Goal: Task Accomplishment & Management: Use online tool/utility

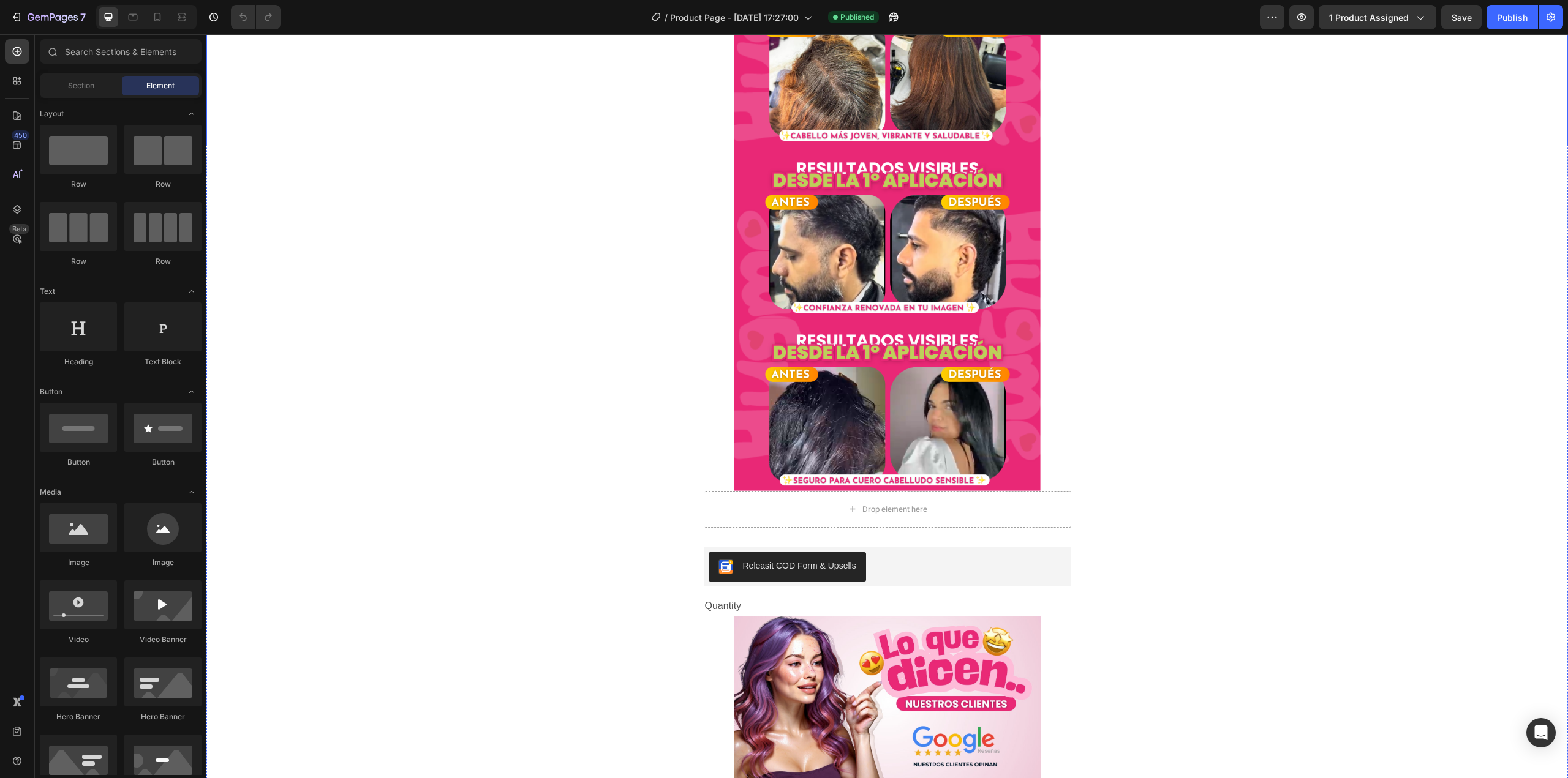
scroll to position [735, 0]
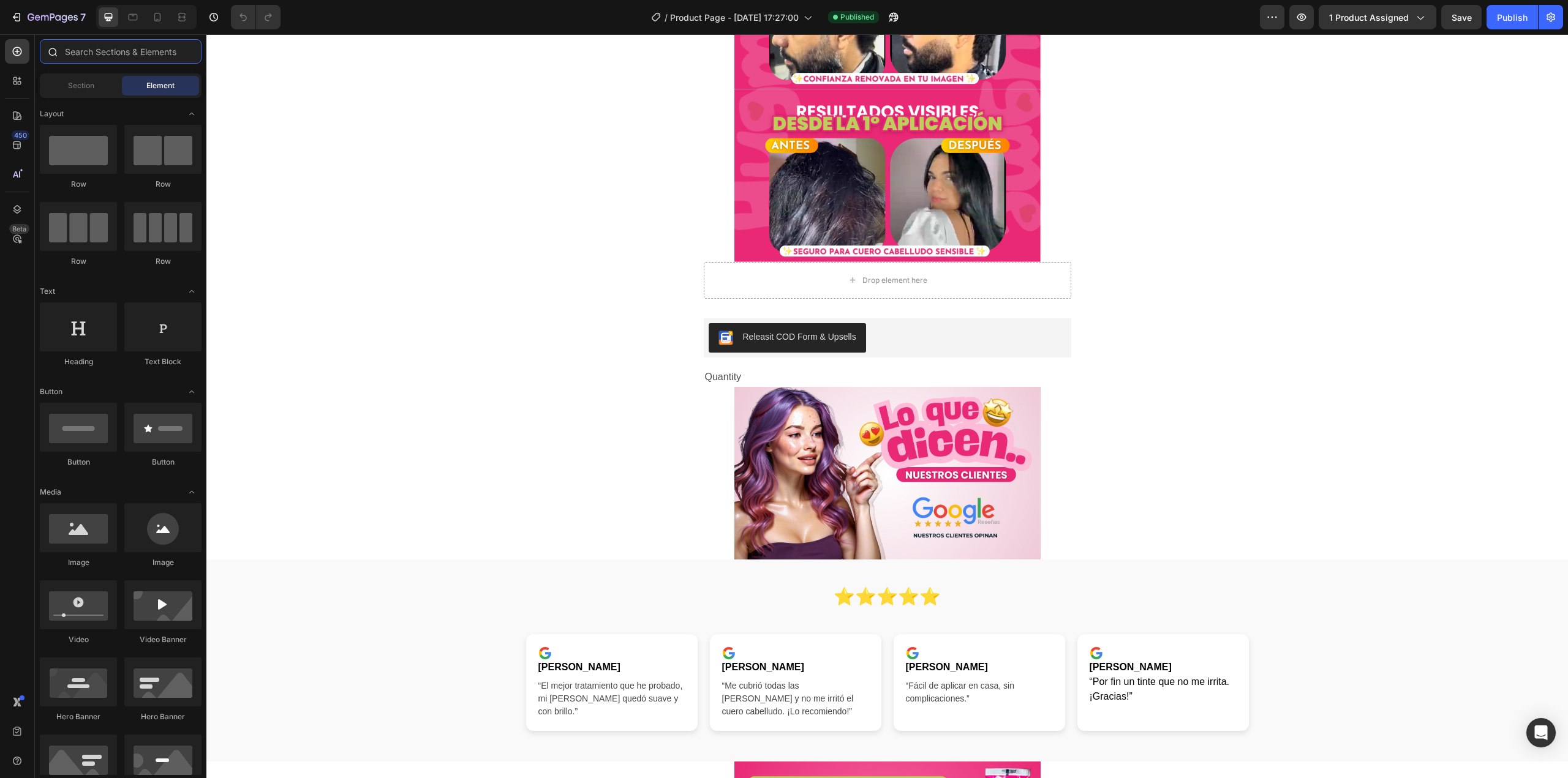
click at [84, 58] on input "text" at bounding box center [120, 52] width 161 height 25
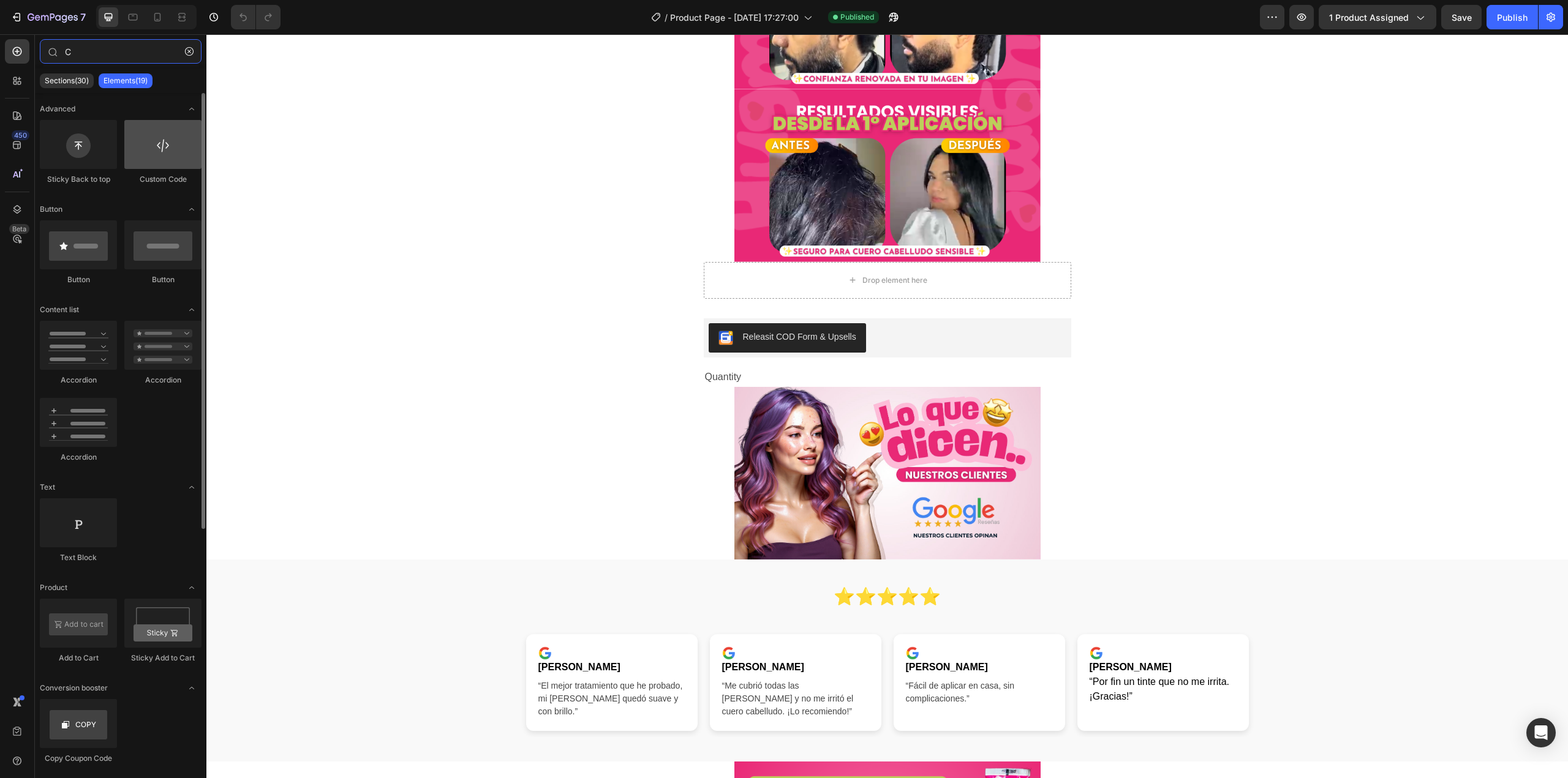
type input "C"
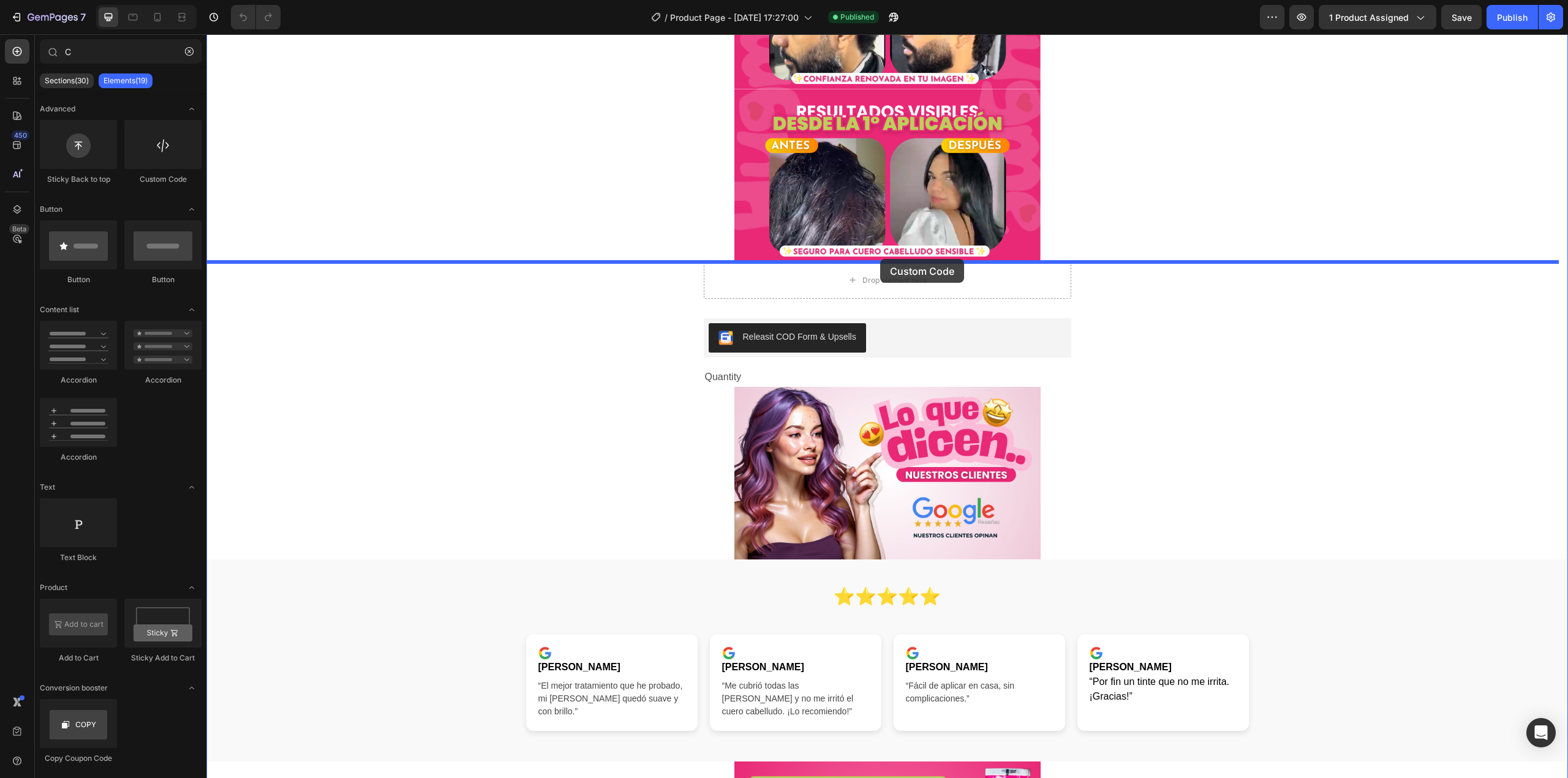
drag, startPoint x: 357, startPoint y: 197, endPoint x: 880, endPoint y: 259, distance: 526.7
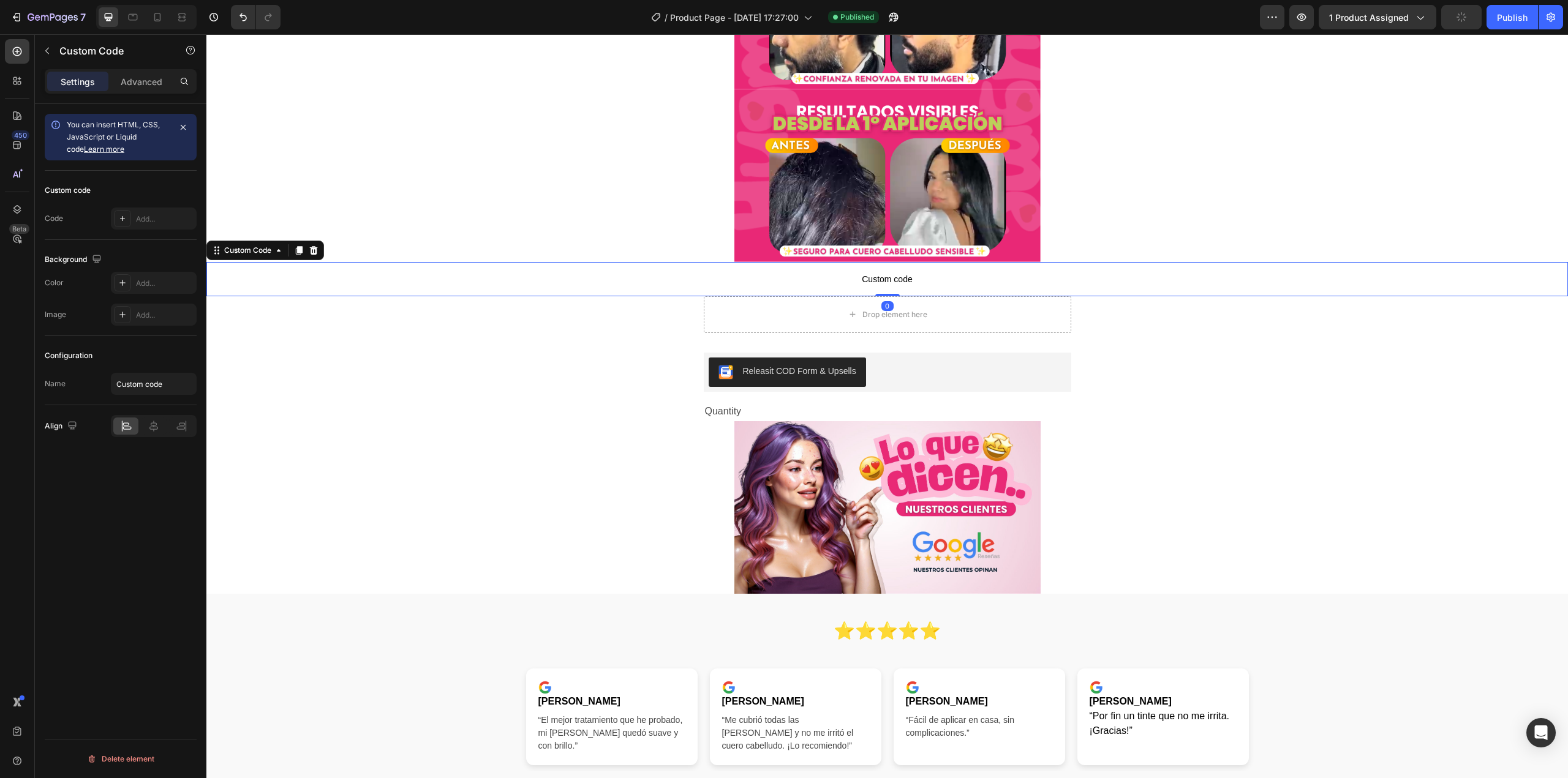
click at [876, 280] on span "Custom code" at bounding box center [887, 279] width 1362 height 15
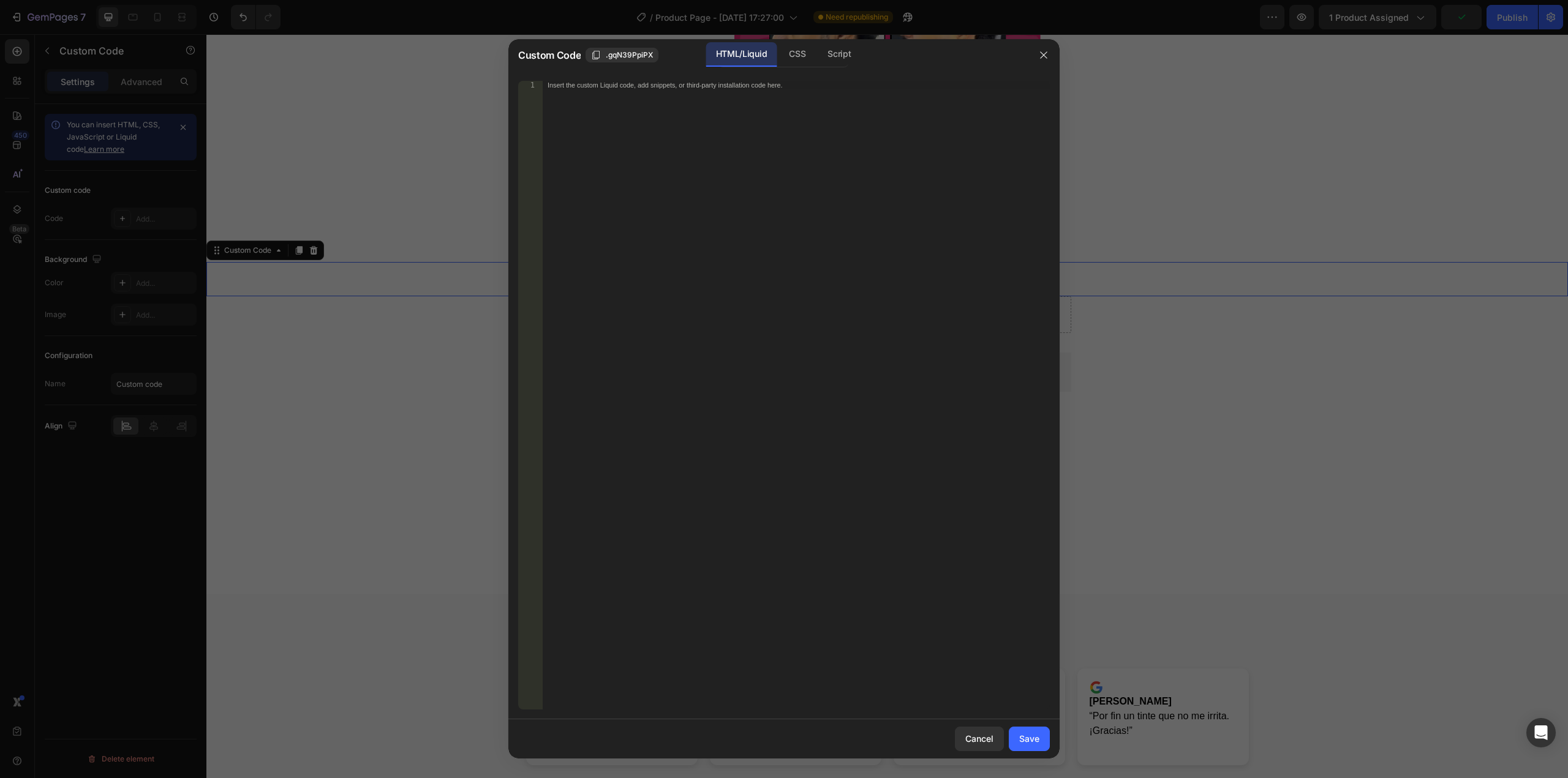
click at [790, 293] on div "Insert the custom Liquid code, add snippets, or third-party installation code h…" at bounding box center [796, 404] width 507 height 646
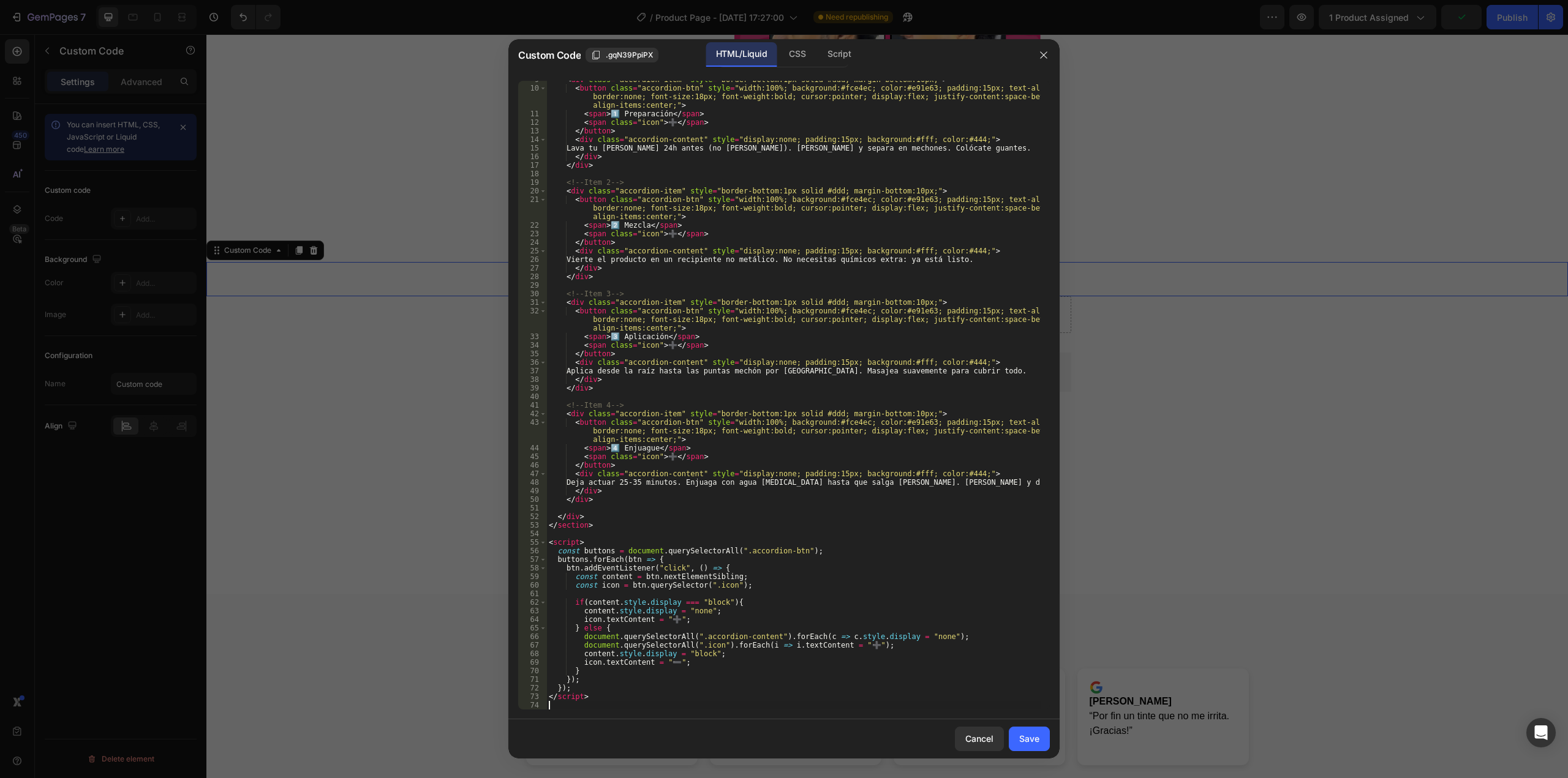
scroll to position [74, 0]
click at [1034, 743] on div "Save" at bounding box center [1029, 739] width 20 height 13
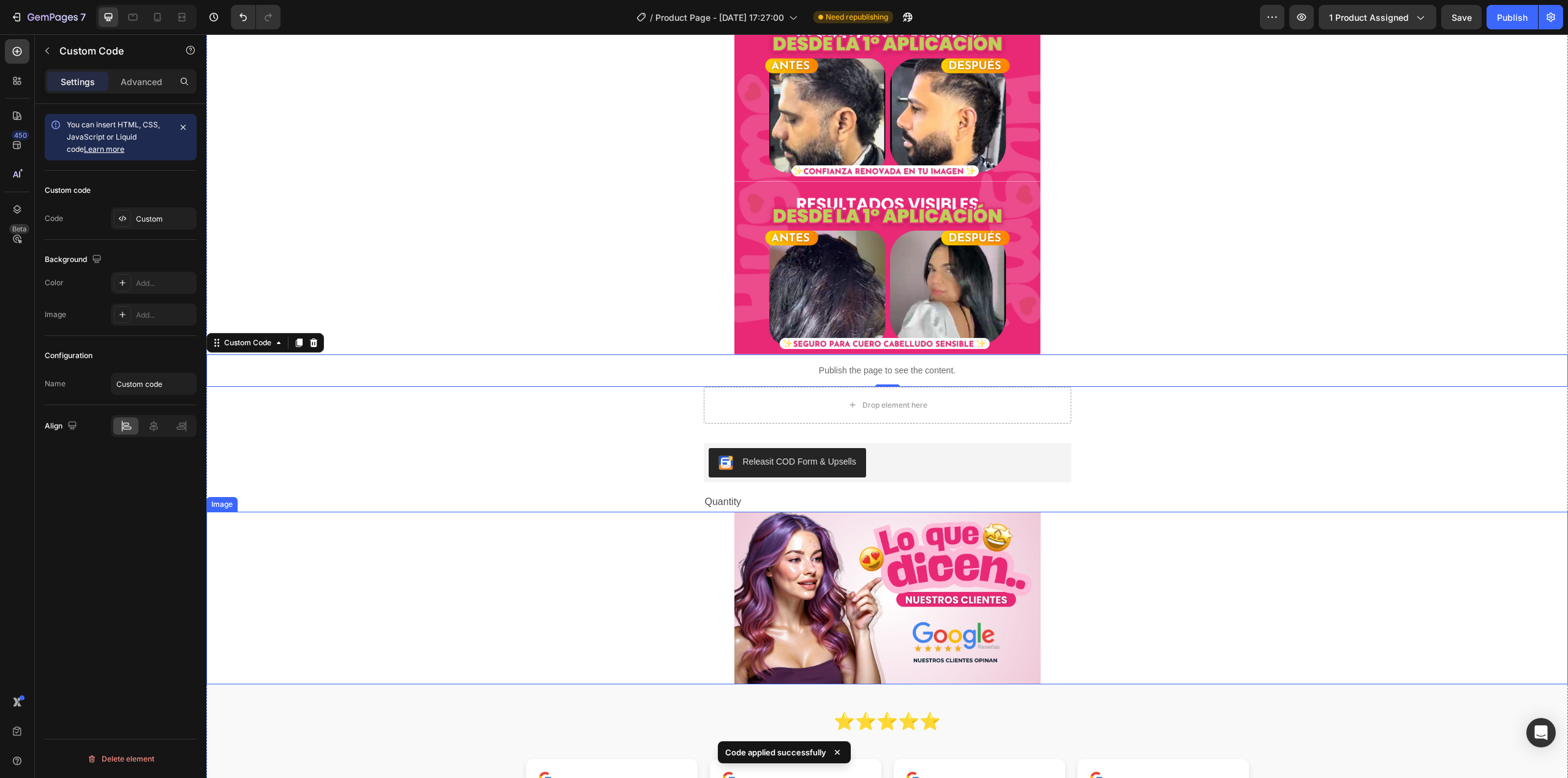
scroll to position [613, 0]
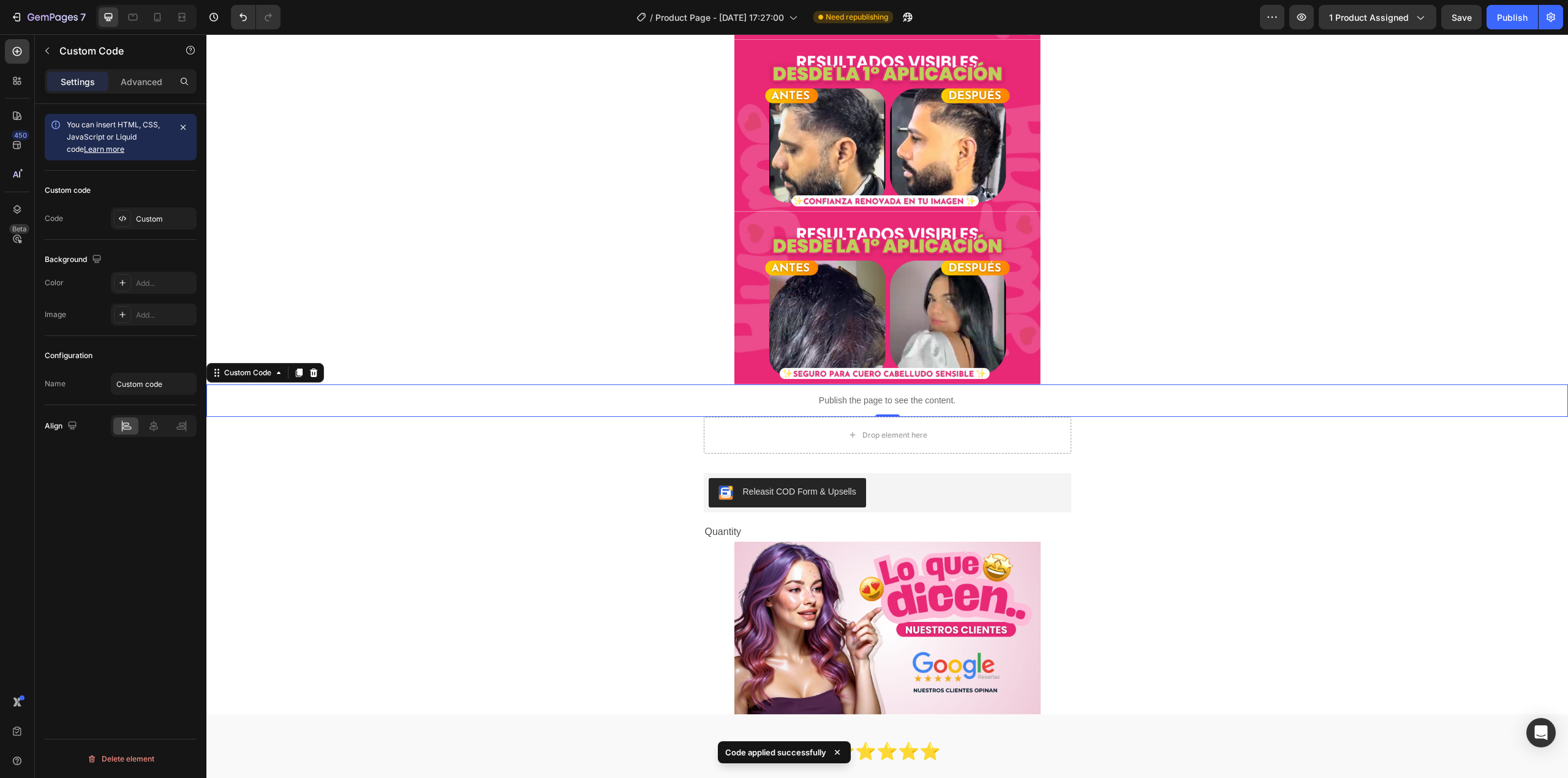
click at [882, 400] on p "Publish the page to see the content." at bounding box center [887, 400] width 1362 height 13
click at [849, 400] on p "Publish the page to see the content." at bounding box center [887, 400] width 1362 height 13
click at [270, 373] on div "Custom Code" at bounding box center [248, 373] width 52 height 11
click at [848, 404] on p "Publish the page to see the content." at bounding box center [887, 400] width 1362 height 13
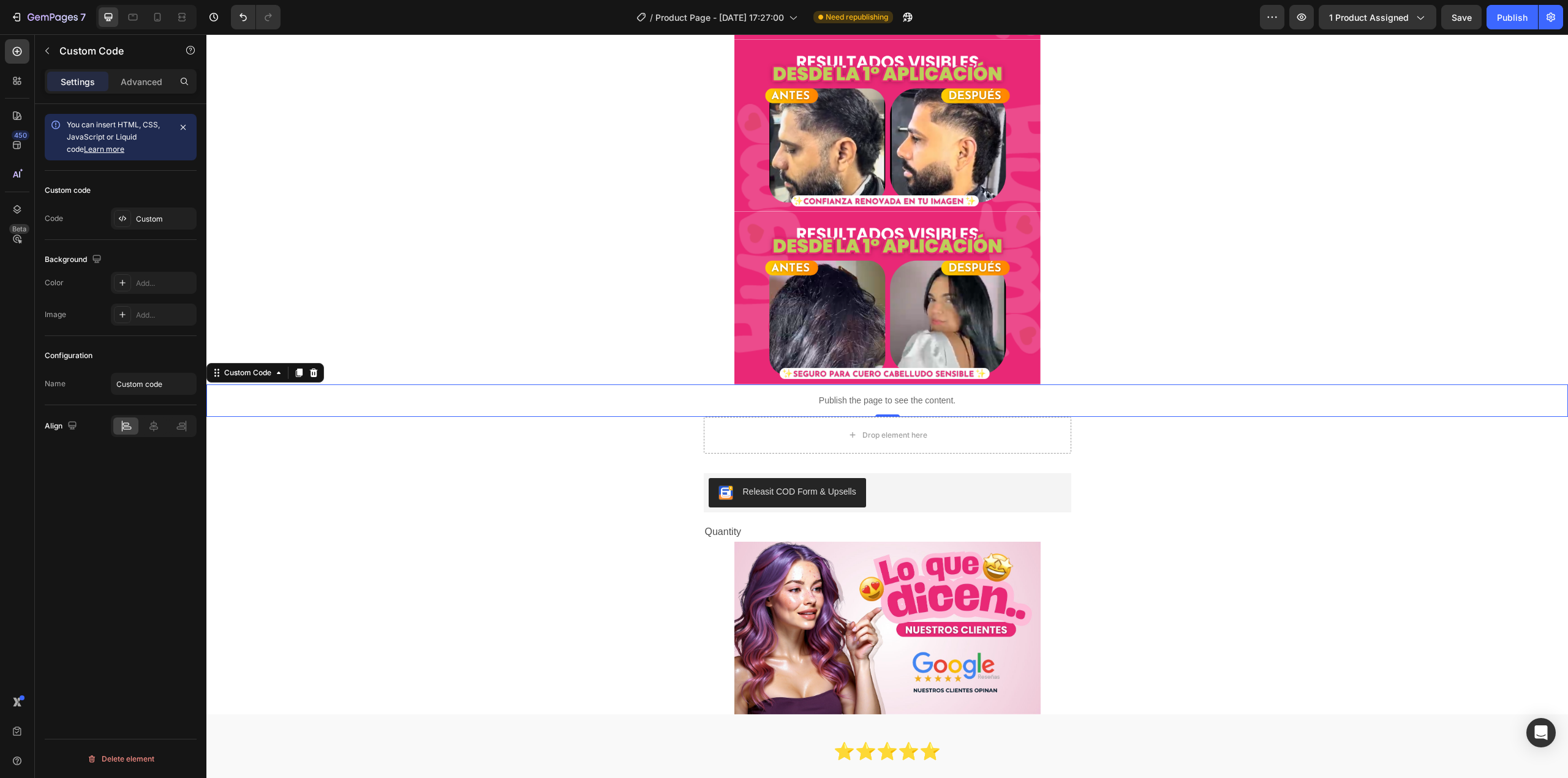
click at [848, 404] on p "Publish the page to see the content." at bounding box center [887, 400] width 1362 height 13
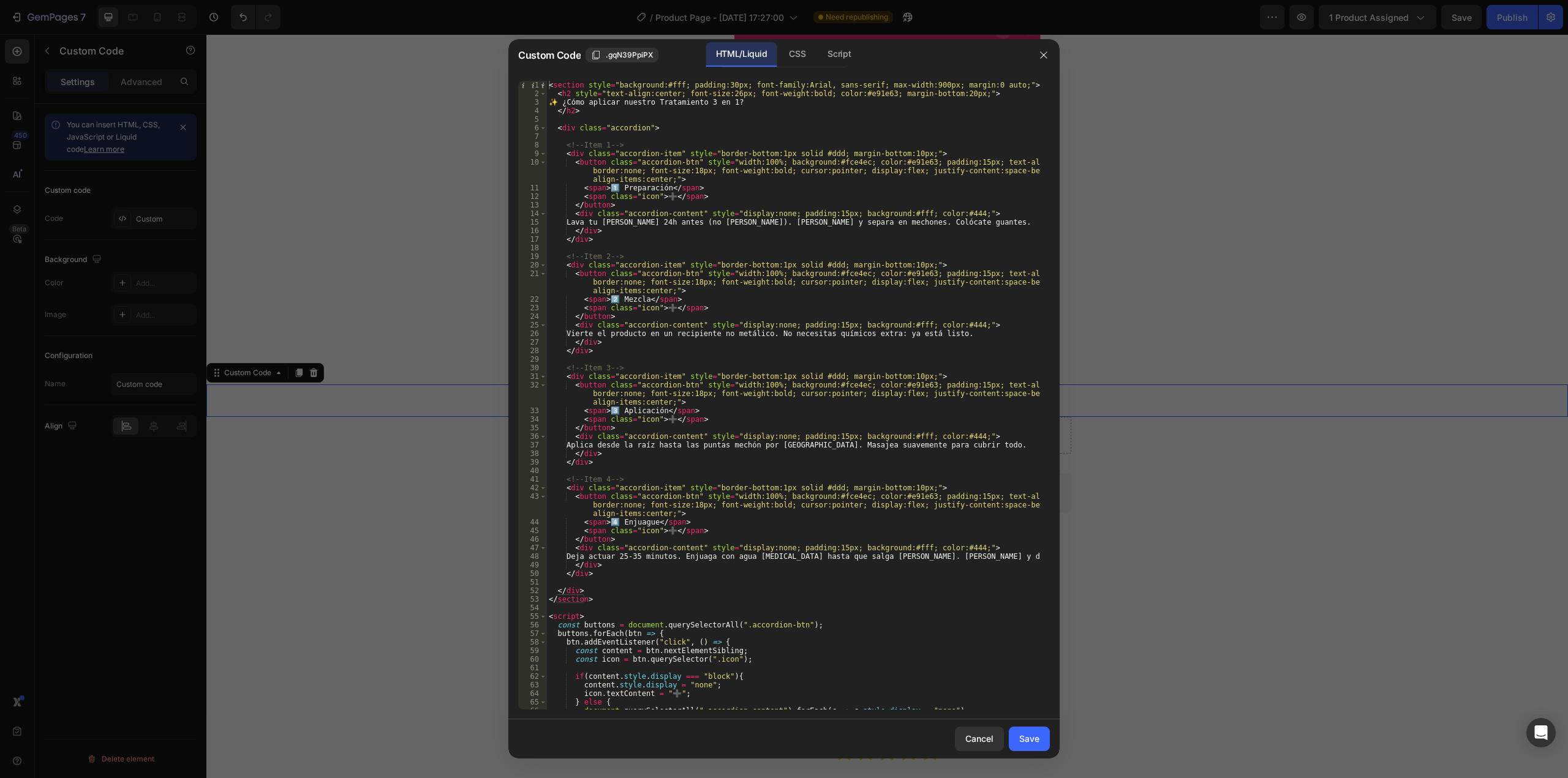
scroll to position [74, 0]
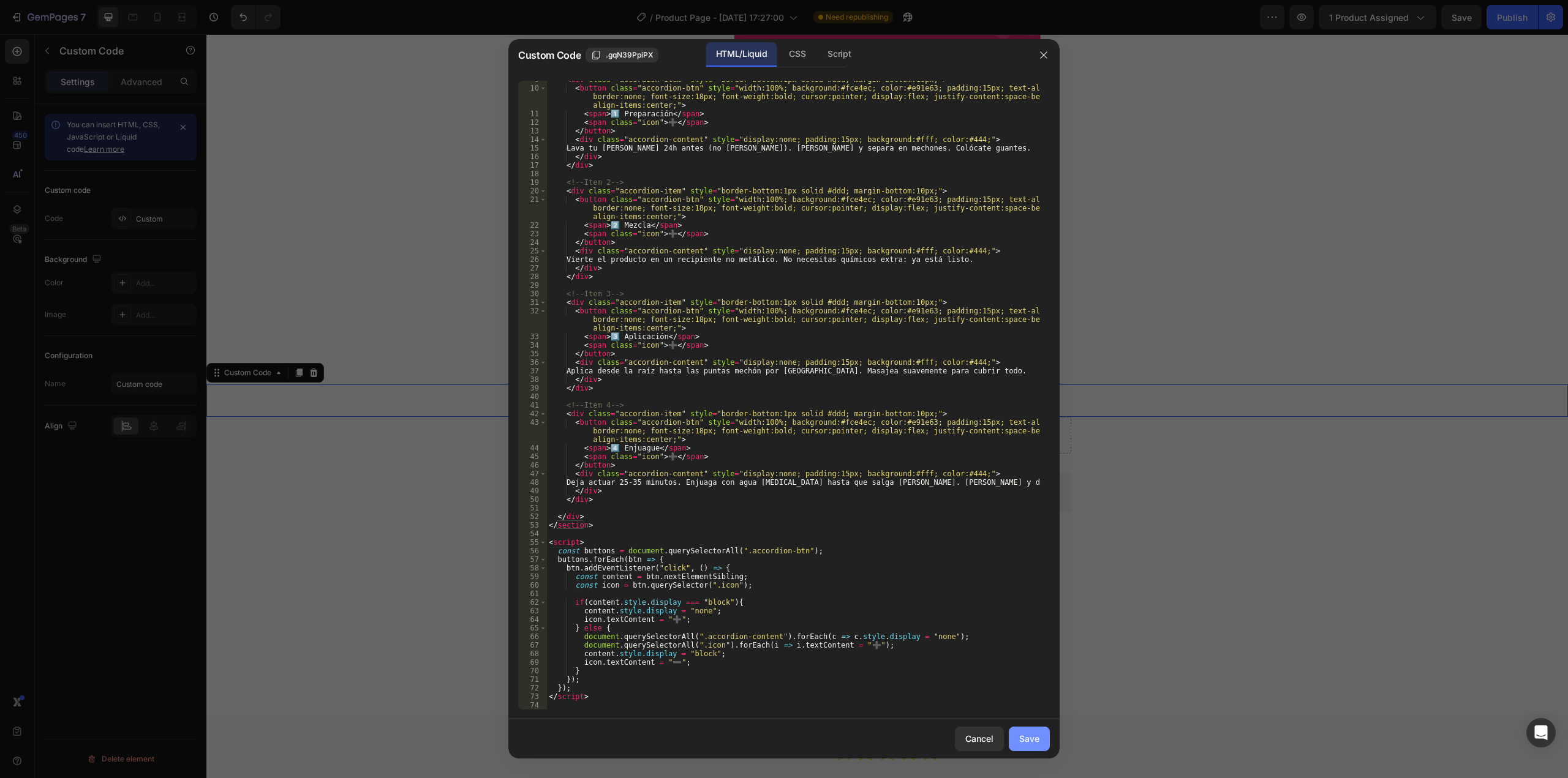
click at [1031, 745] on div "Save" at bounding box center [1029, 739] width 20 height 13
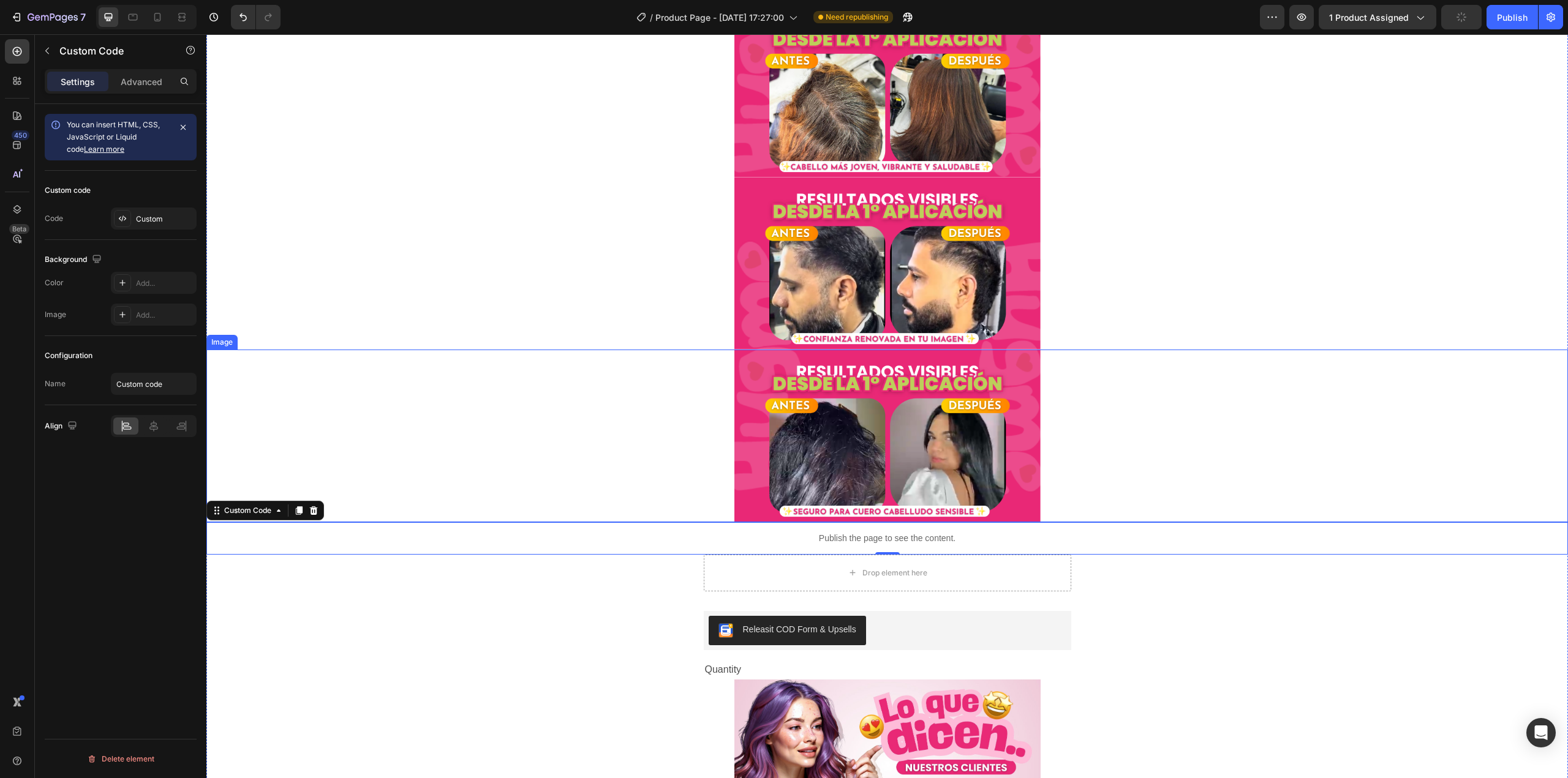
scroll to position [429, 0]
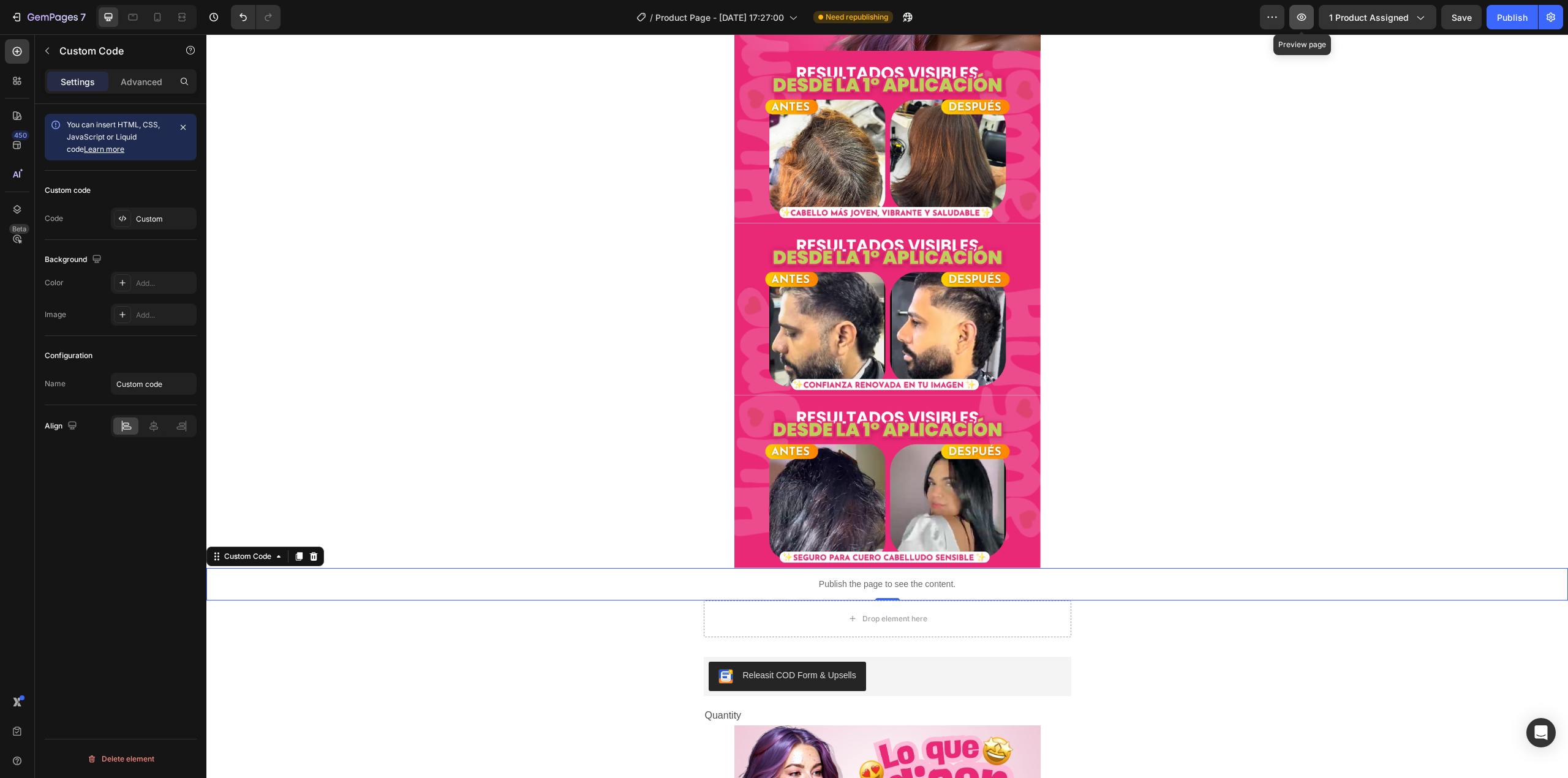
click at [1300, 21] on icon "button" at bounding box center [1302, 17] width 12 height 12
click at [317, 557] on icon at bounding box center [314, 556] width 8 height 9
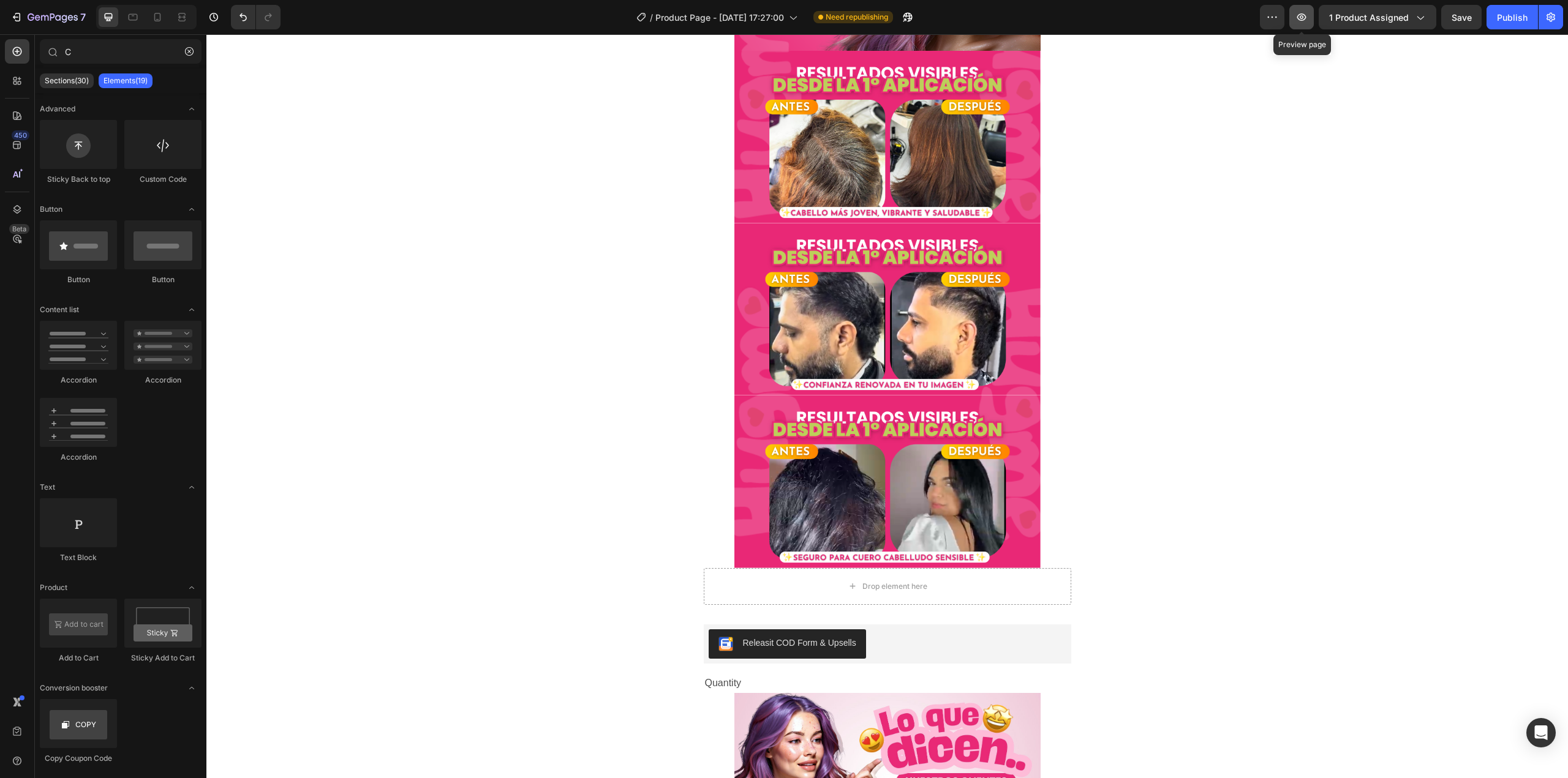
click at [1307, 20] on icon "button" at bounding box center [1302, 17] width 12 height 12
click at [164, 171] on div "Custom Code" at bounding box center [163, 152] width 77 height 65
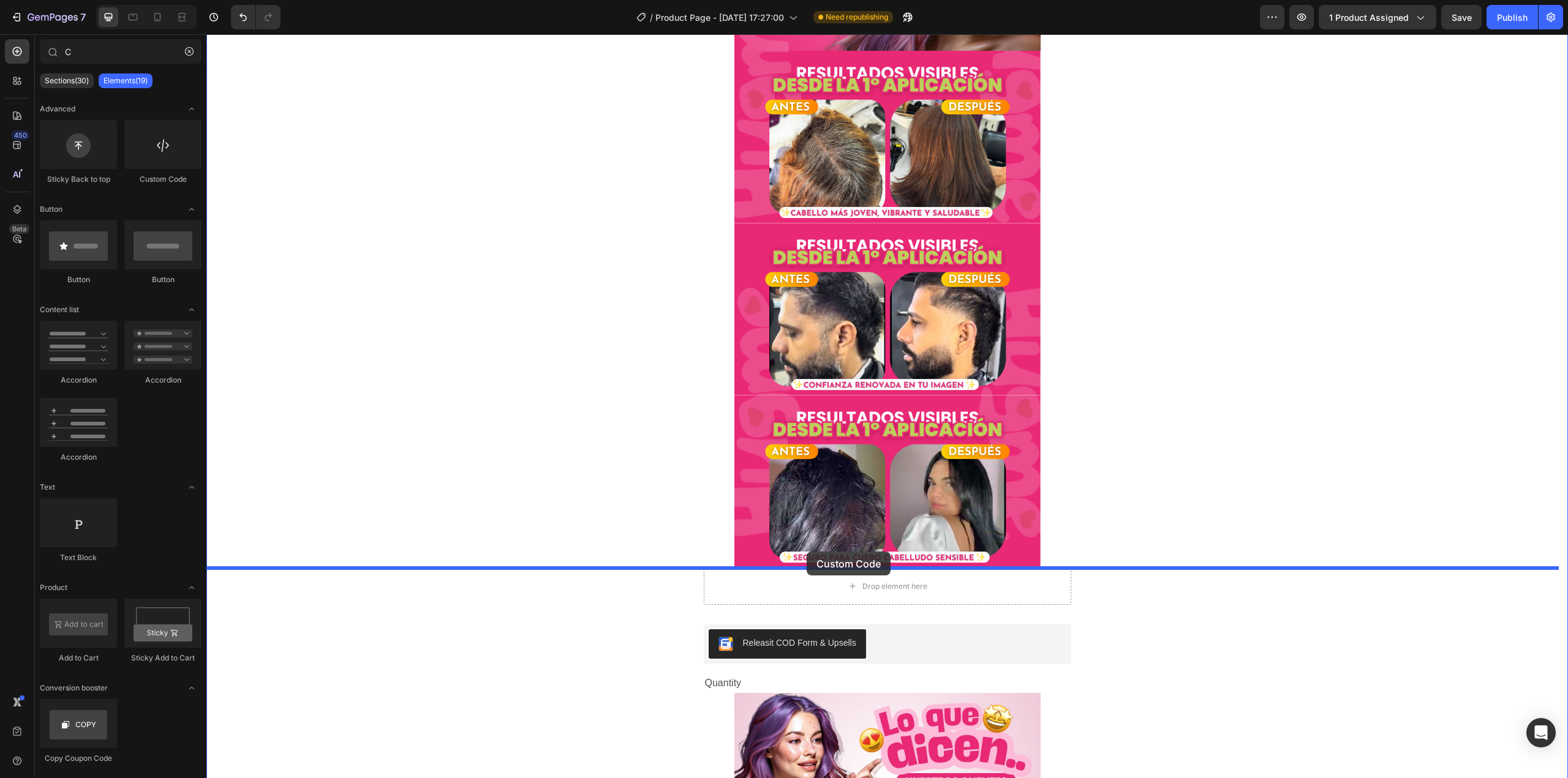
drag, startPoint x: 375, startPoint y: 202, endPoint x: 807, endPoint y: 552, distance: 556.0
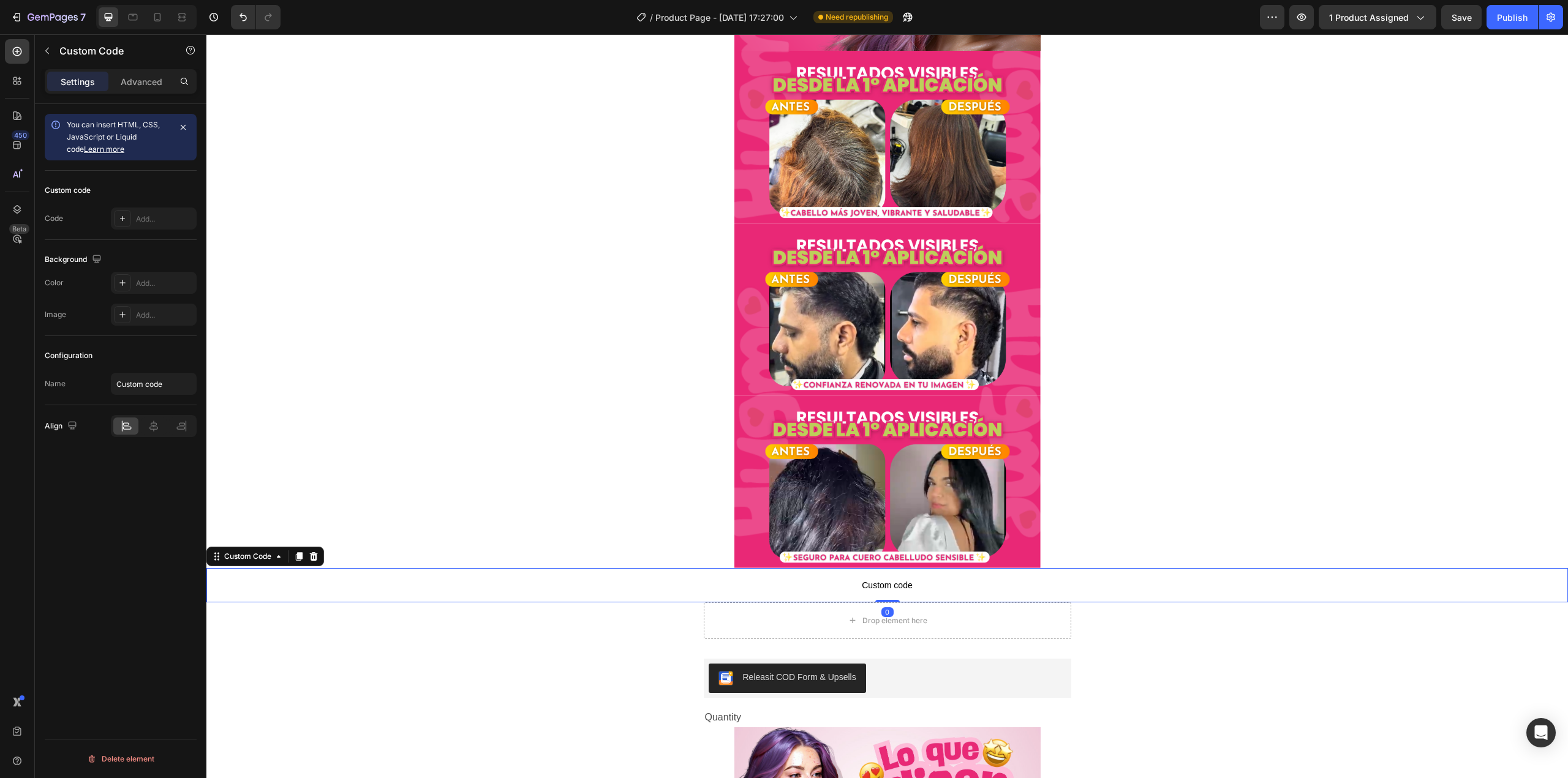
click at [850, 582] on span "Custom code" at bounding box center [887, 585] width 1362 height 15
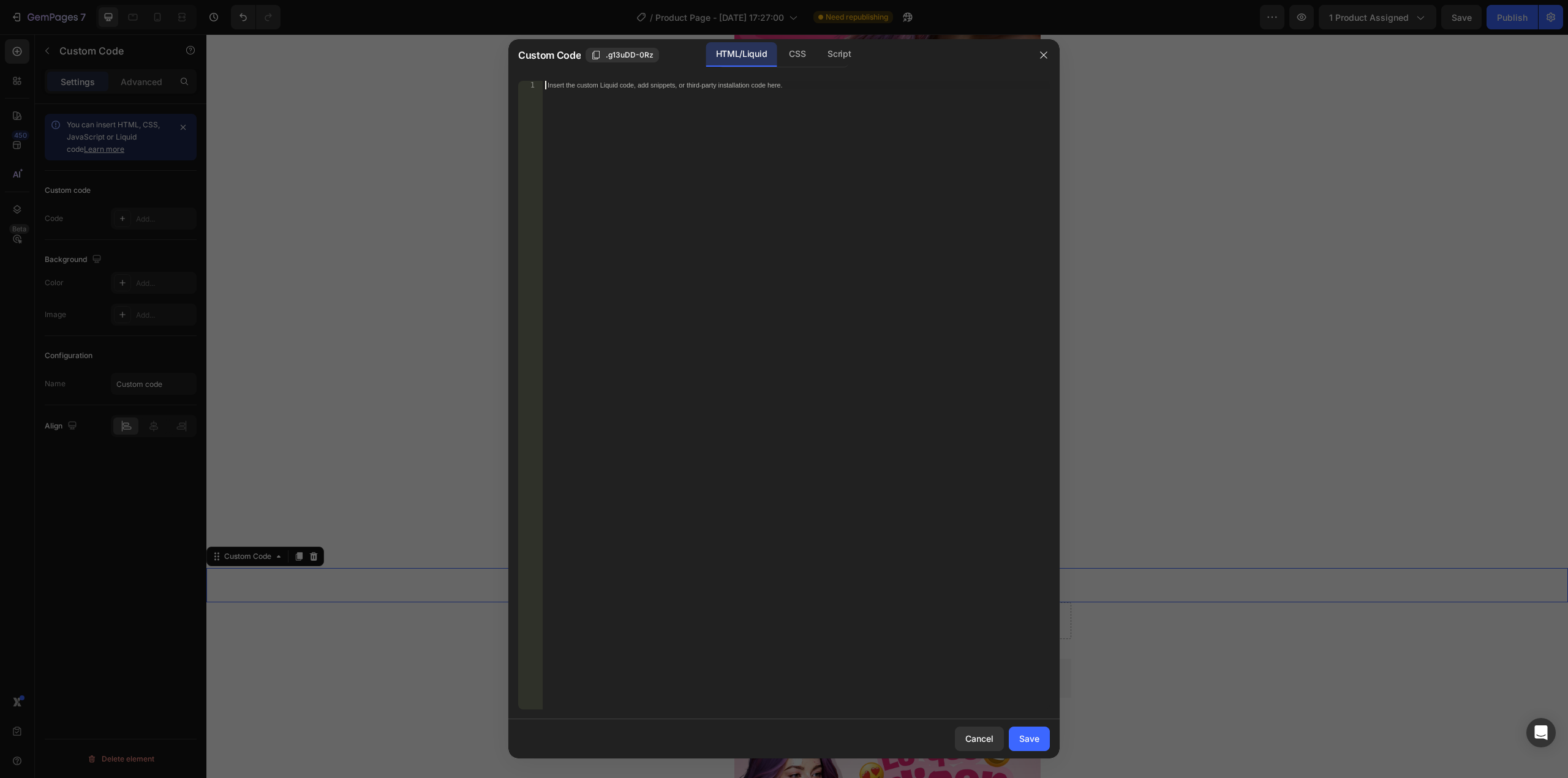
click at [703, 398] on div "Insert the custom Liquid code, add snippets, or third-party installation code h…" at bounding box center [796, 404] width 507 height 646
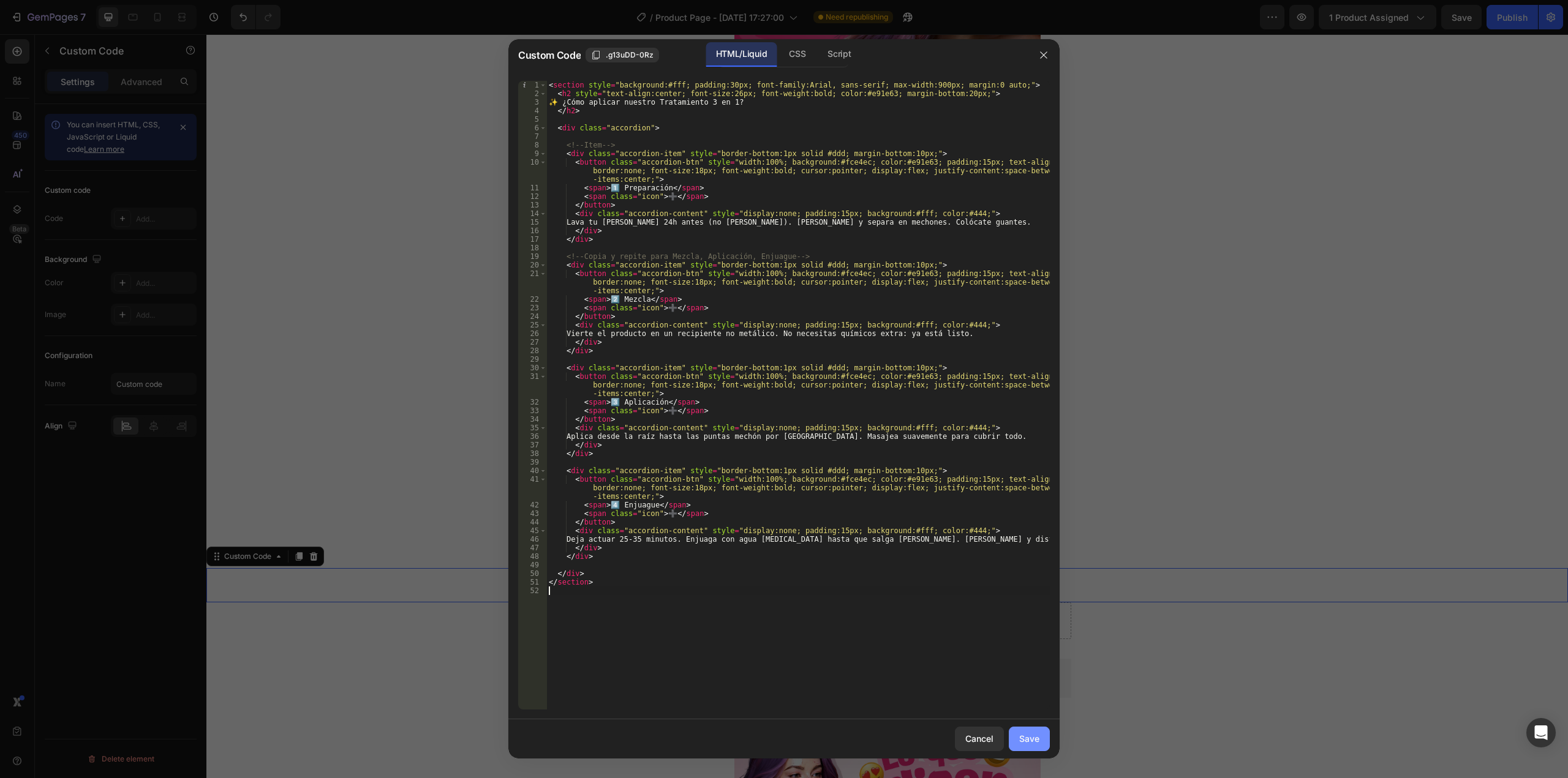
click at [1032, 738] on div "Save" at bounding box center [1029, 739] width 20 height 13
type textarea "</section>"
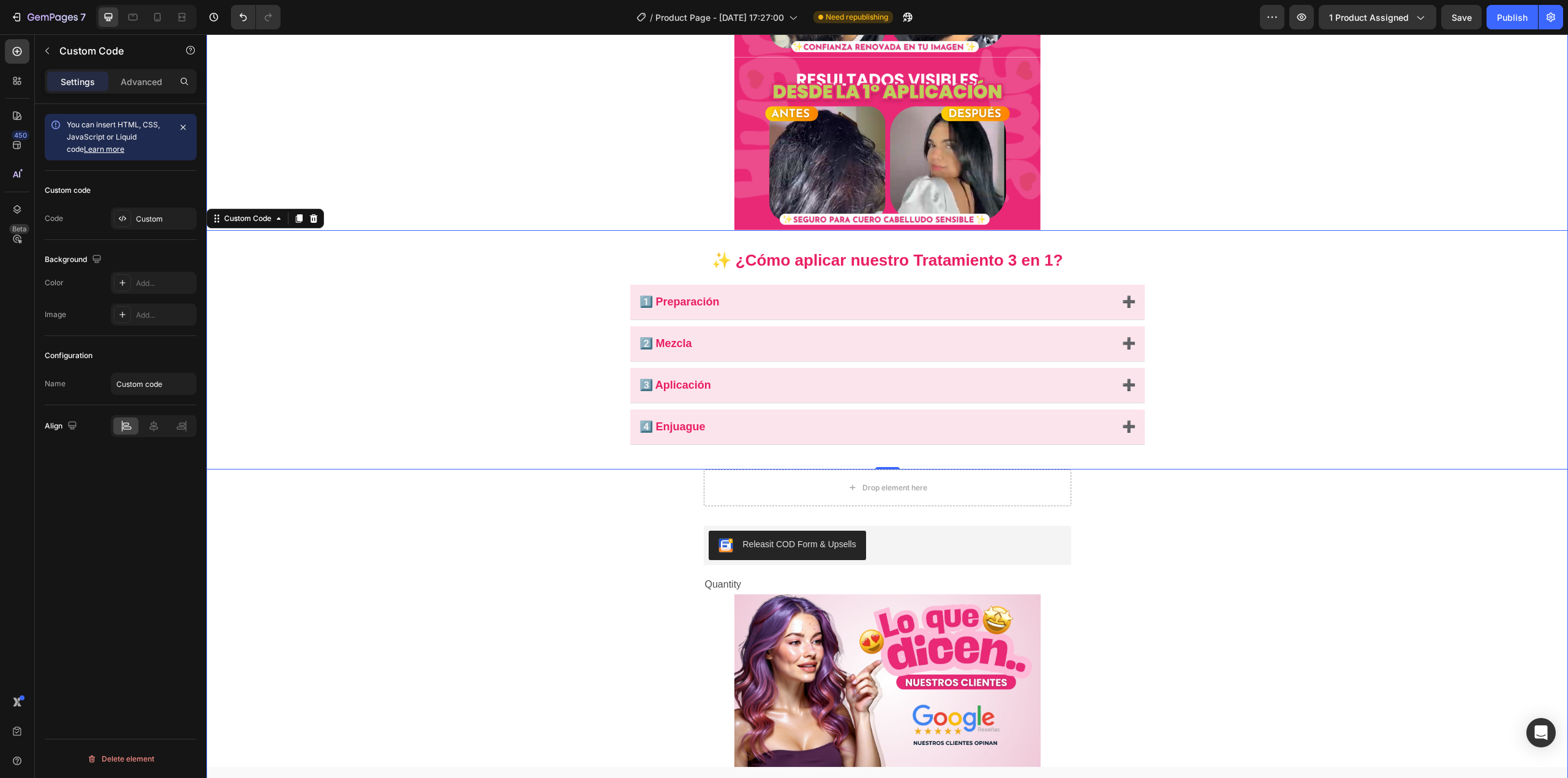
scroll to position [735, 0]
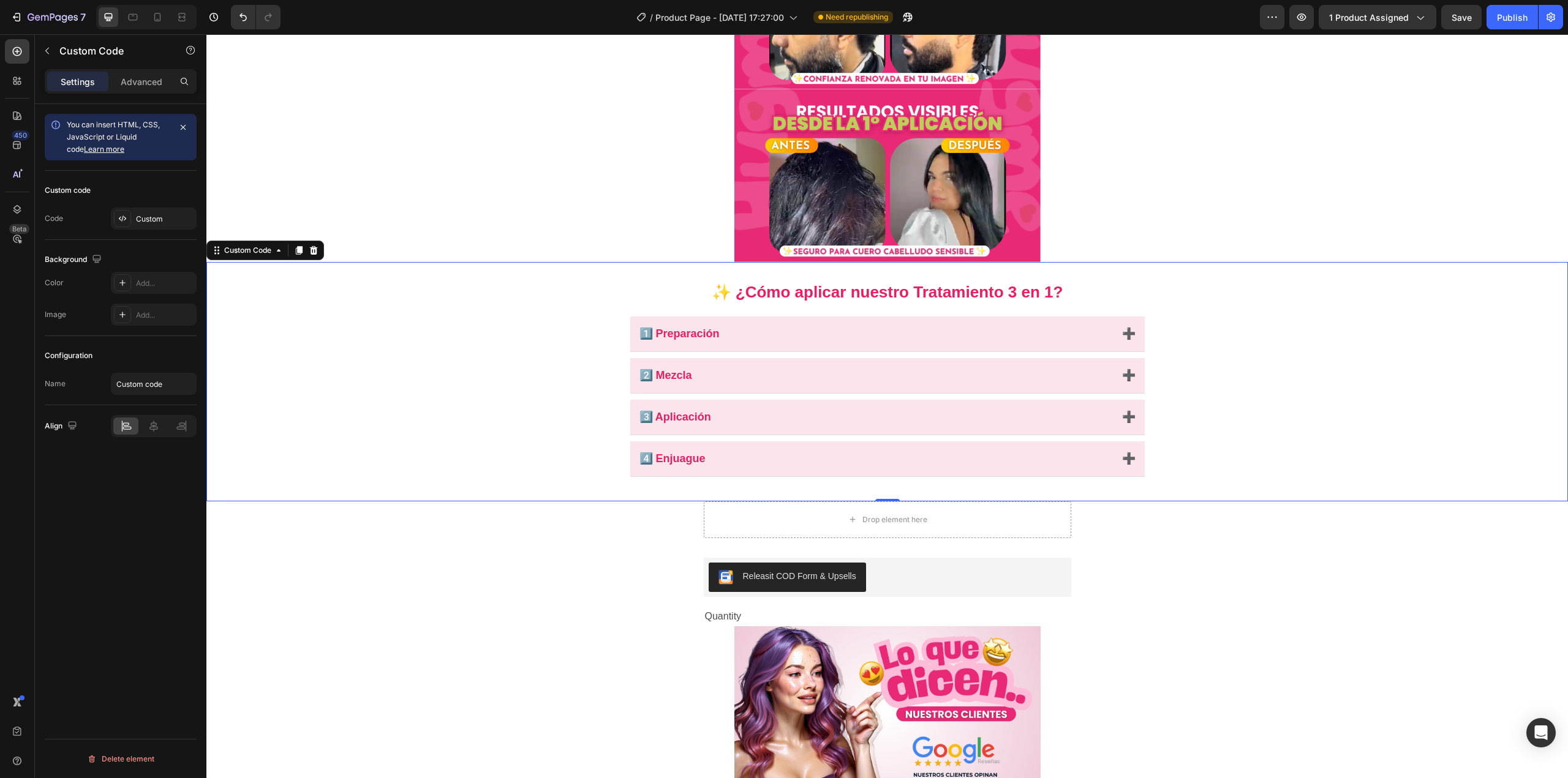
click at [812, 343] on button "1️⃣ Preparación ➕" at bounding box center [888, 334] width 515 height 35
click at [1081, 327] on button "1️⃣ Preparación ➕" at bounding box center [888, 334] width 515 height 35
click at [1109, 329] on button "1️⃣ Preparación ➕" at bounding box center [888, 334] width 515 height 35
click at [1122, 328] on span "➕" at bounding box center [1129, 334] width 14 height 16
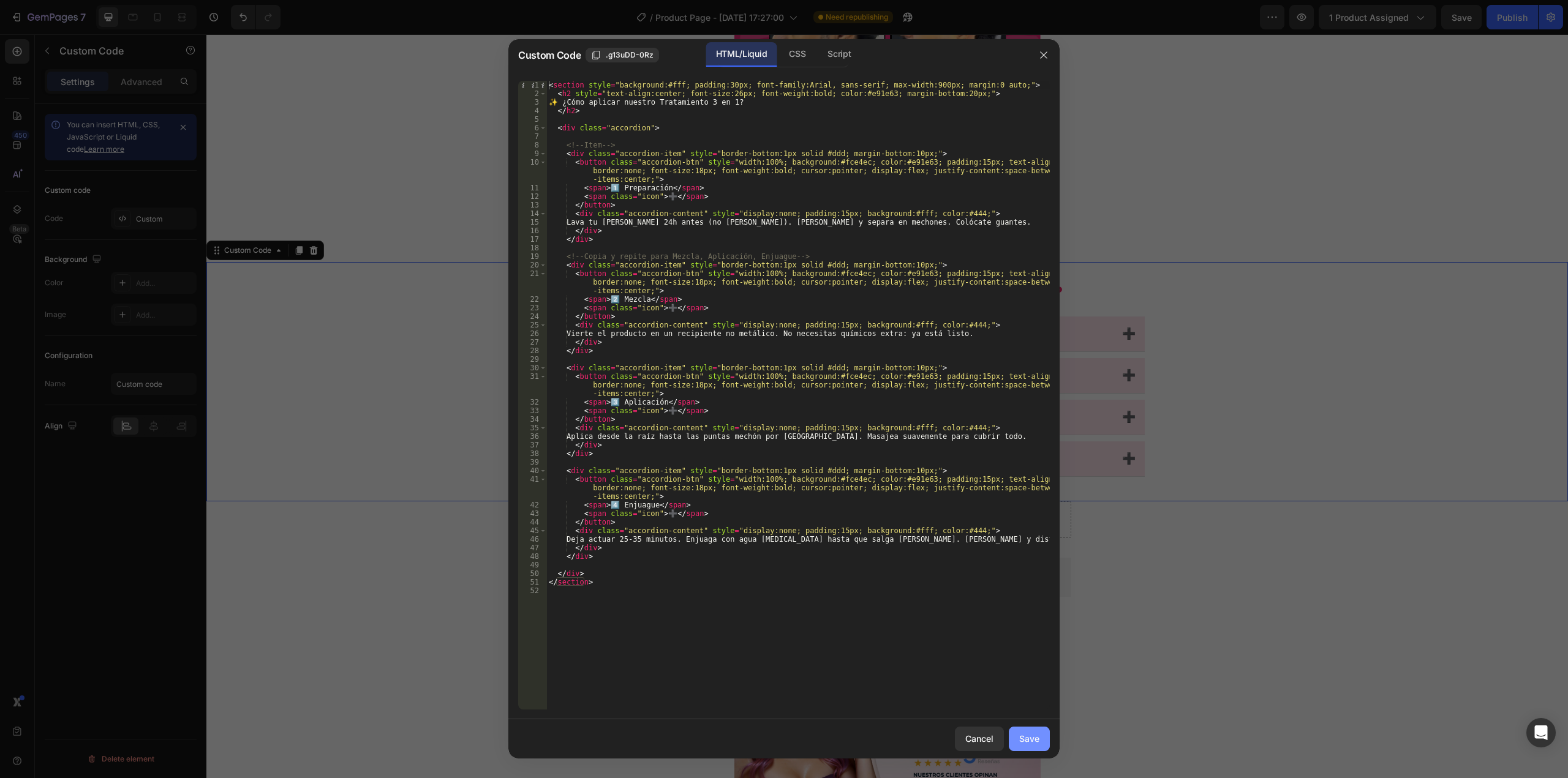
click at [1035, 745] on div "Save" at bounding box center [1029, 739] width 20 height 13
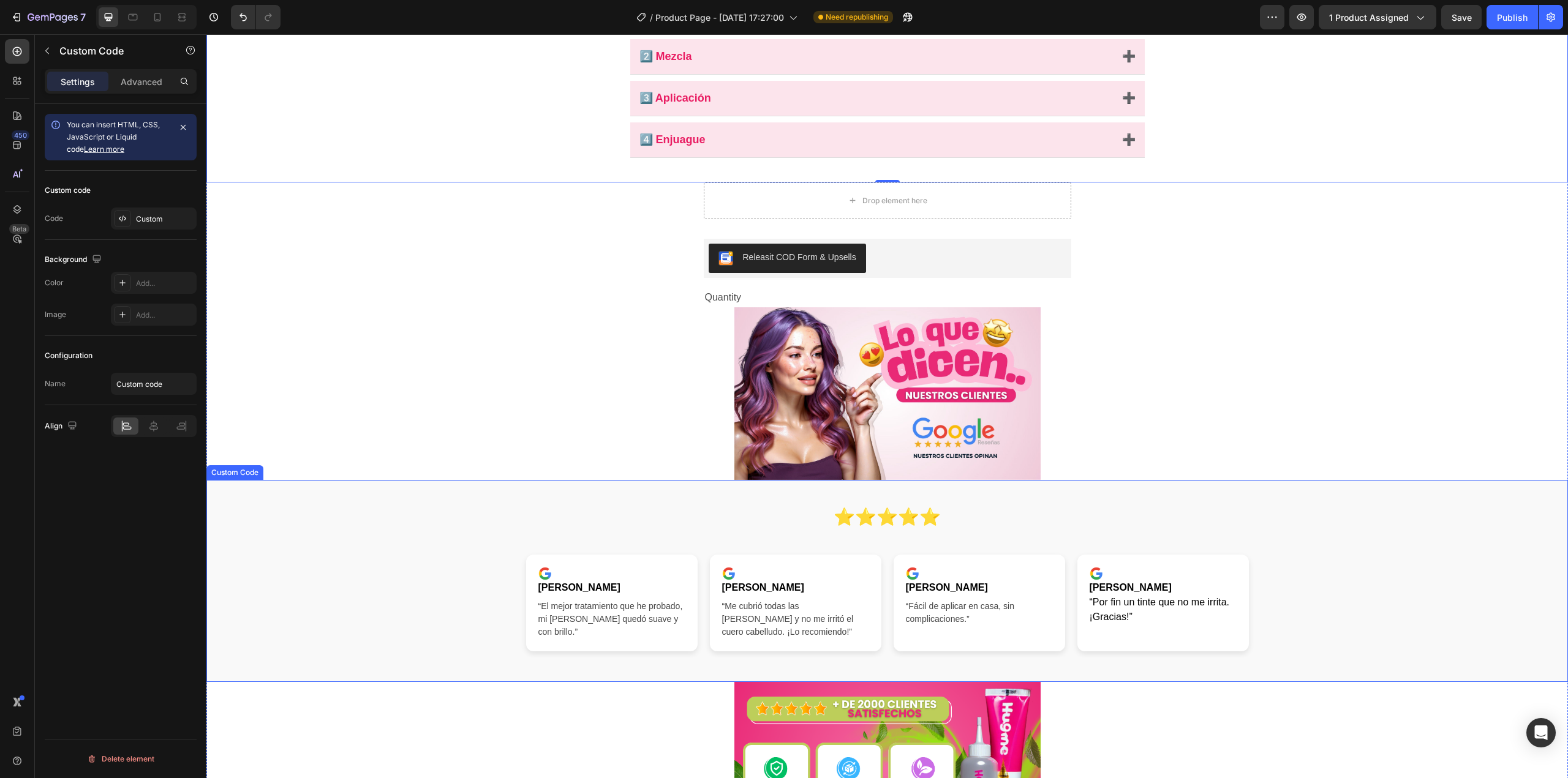
scroll to position [958, 0]
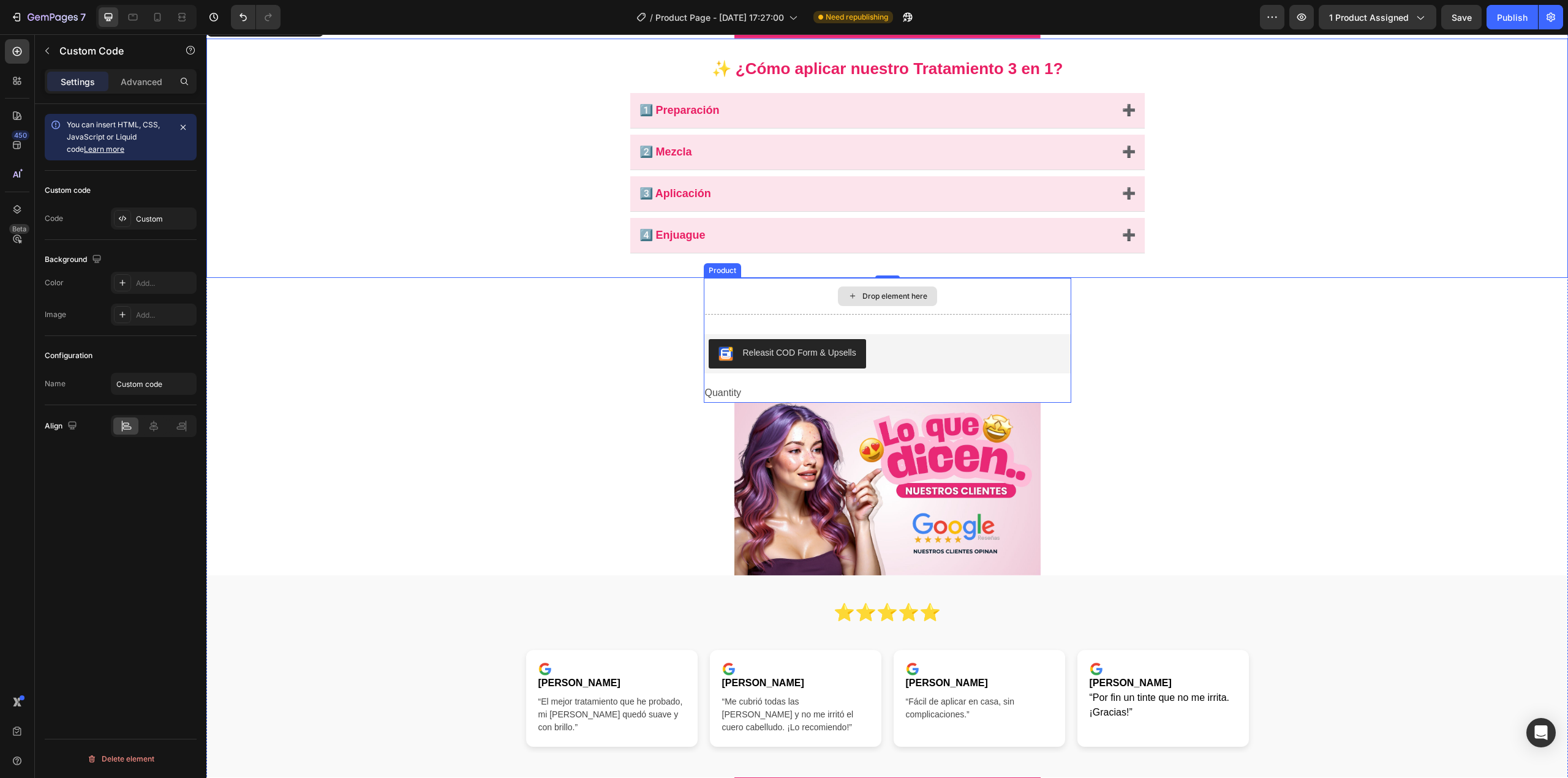
click at [794, 287] on div "Drop element here" at bounding box center [888, 296] width 368 height 37
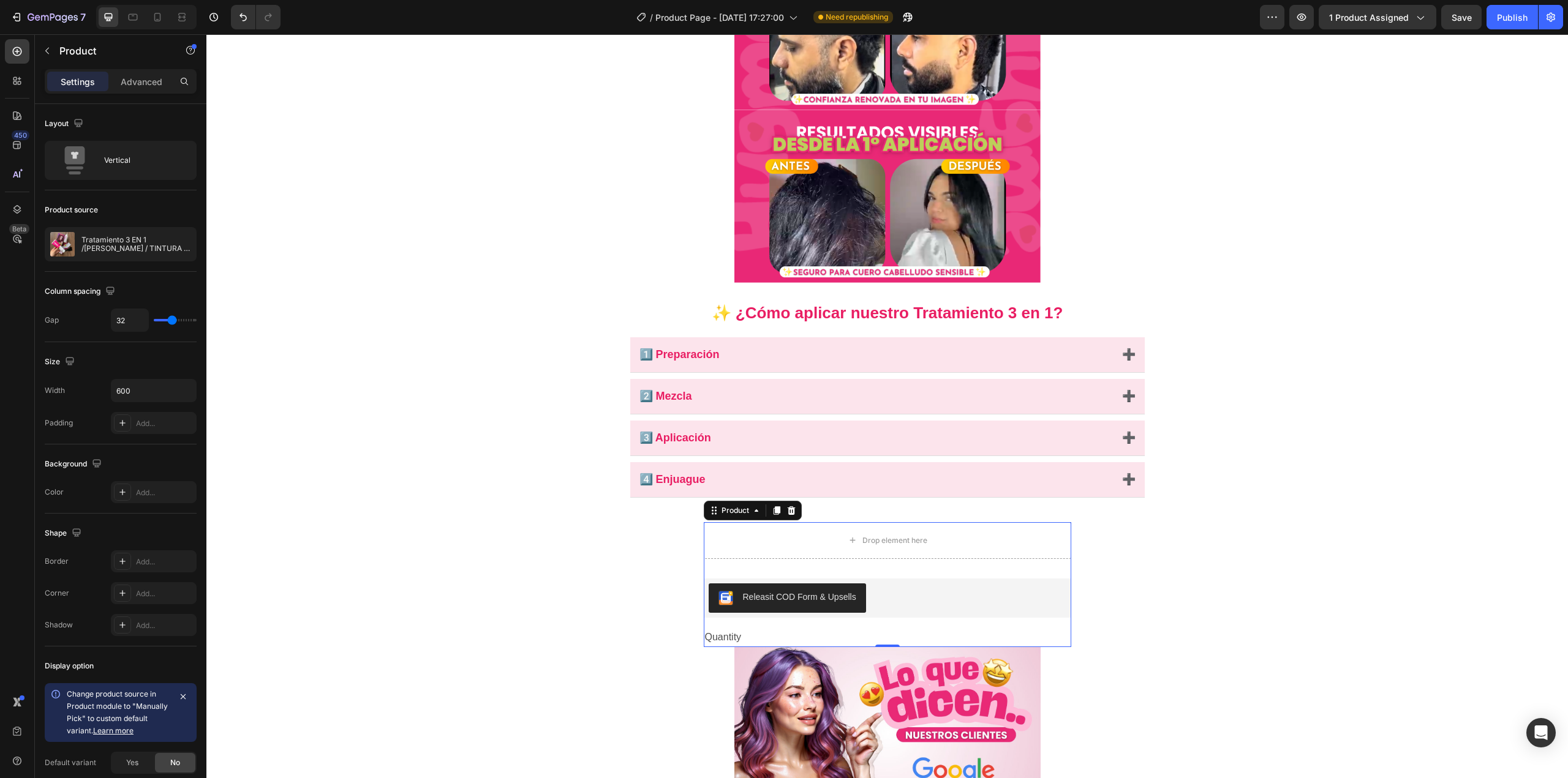
scroll to position [713, 0]
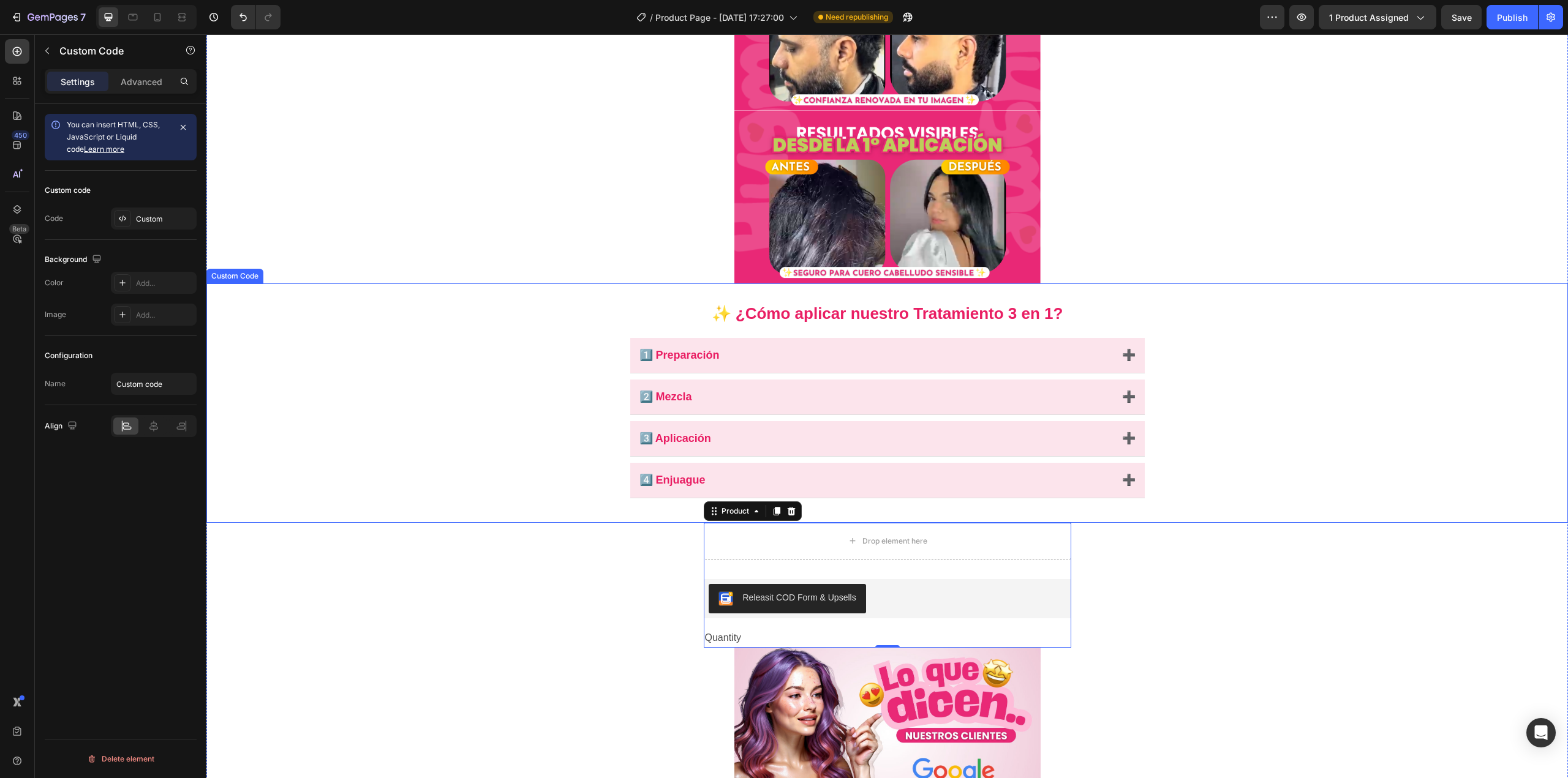
click at [841, 312] on h2 "✨ ¿Cómo aplicar nuestro Tratamiento 3 en 1?" at bounding box center [888, 313] width 515 height 24
click at [266, 269] on div "Custom Code" at bounding box center [248, 272] width 52 height 11
click at [369, 340] on div "✨ ¿Cómo aplicar nuestro Tratamiento 3 en 1? 1️⃣ Preparación ➕ Lava tu [PERSON_N…" at bounding box center [887, 404] width 1362 height 240
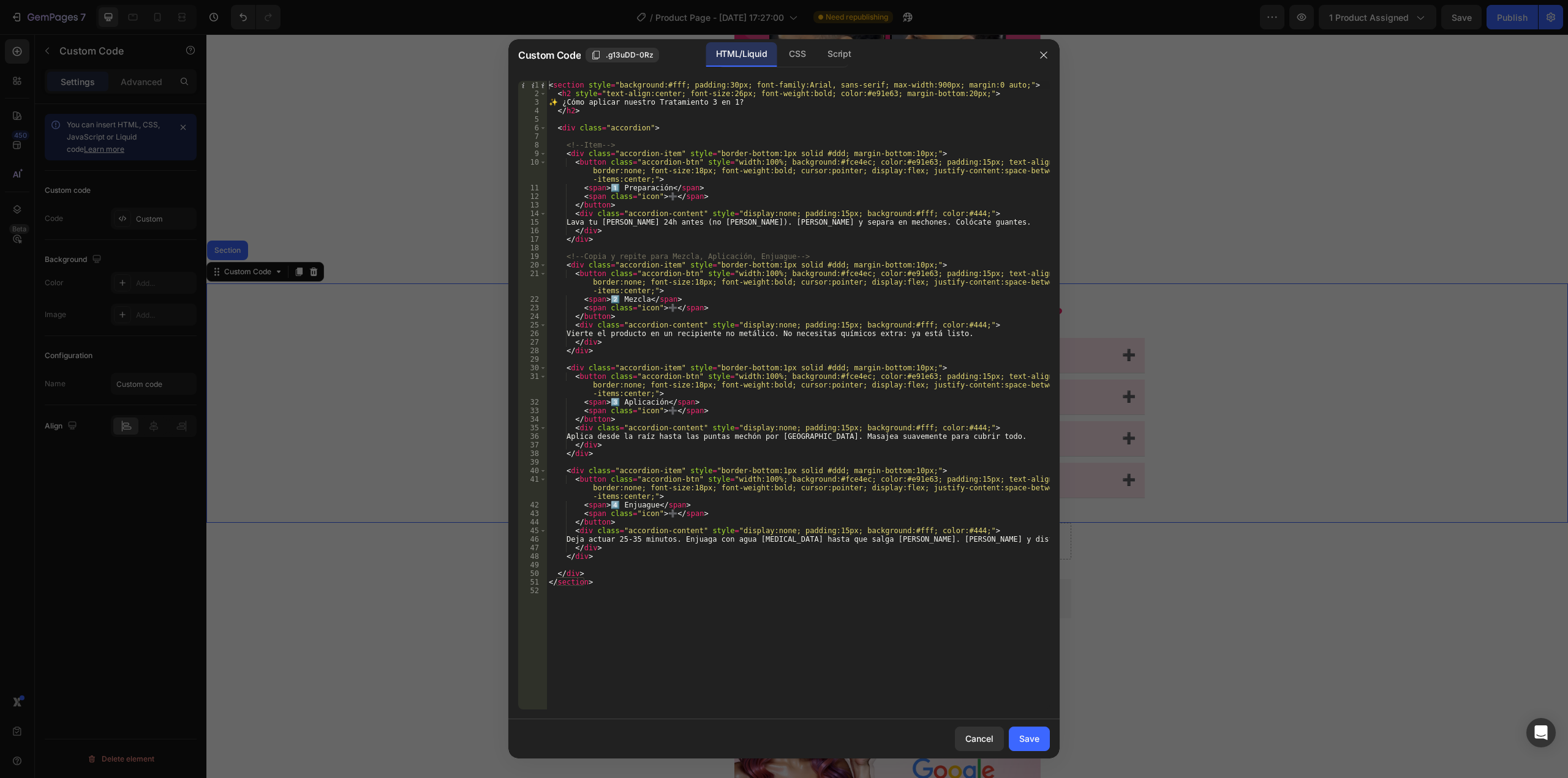
drag, startPoint x: 933, startPoint y: 52, endPoint x: 833, endPoint y: 76, distance: 102.8
click at [833, 76] on div "Custom Code .g13uDD-0Rz HTML/Liquid CSS Script 1 2 3 4 5 6 7 8 9 10 11 12 13 14…" at bounding box center [784, 399] width 551 height 719
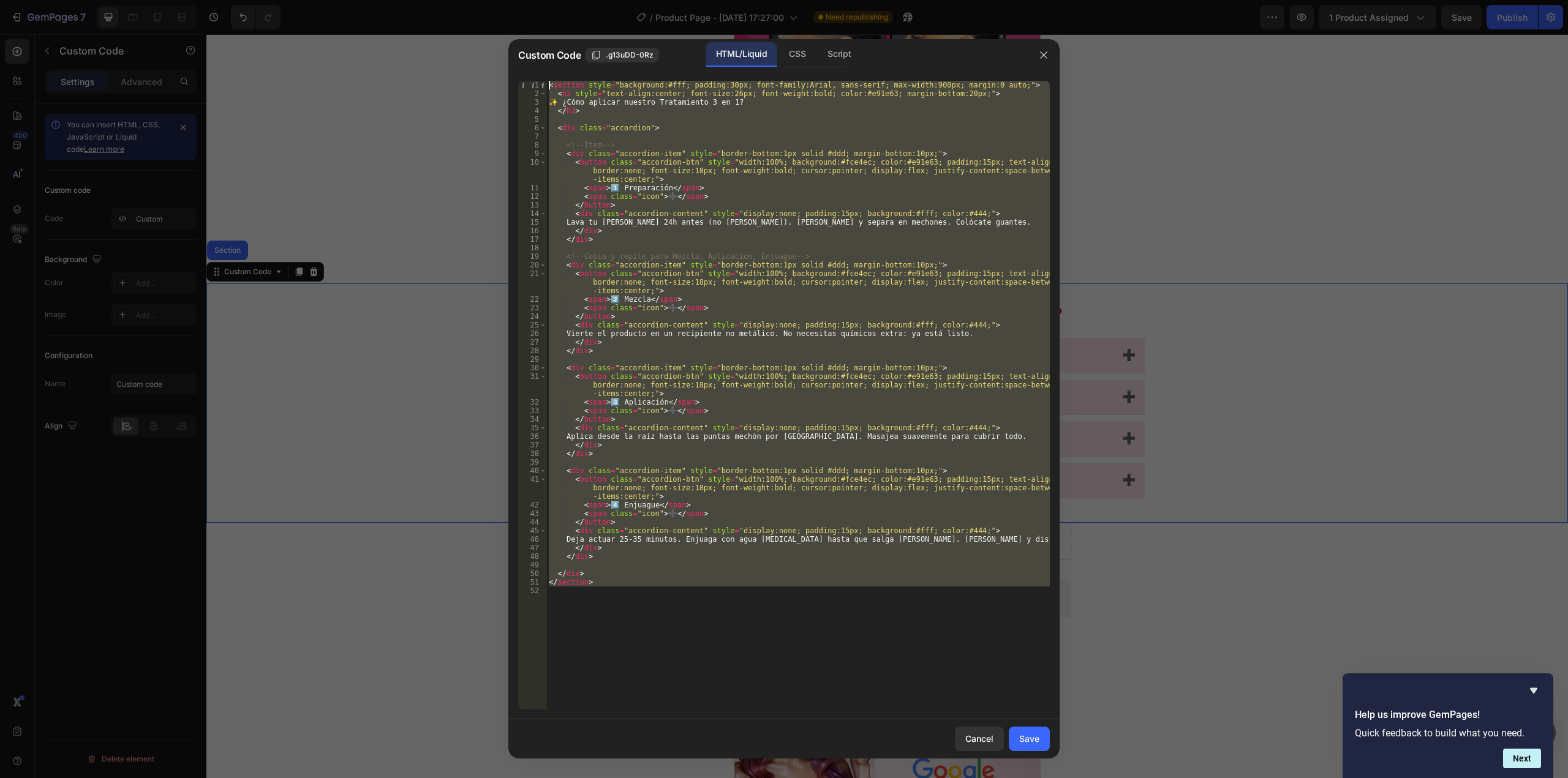
drag, startPoint x: 756, startPoint y: 605, endPoint x: 509, endPoint y: 80, distance: 580.2
click at [509, 80] on div "1 2 3 4 5 6 7 8 9 10 11 12 13 14 15 16 17 18 19 20 21 22 23 24 25 26 27 28 29 3…" at bounding box center [784, 395] width 551 height 649
type textarea "<section style="background:#fff; padding:30px; font-family:Arial, sans-serif; m…"
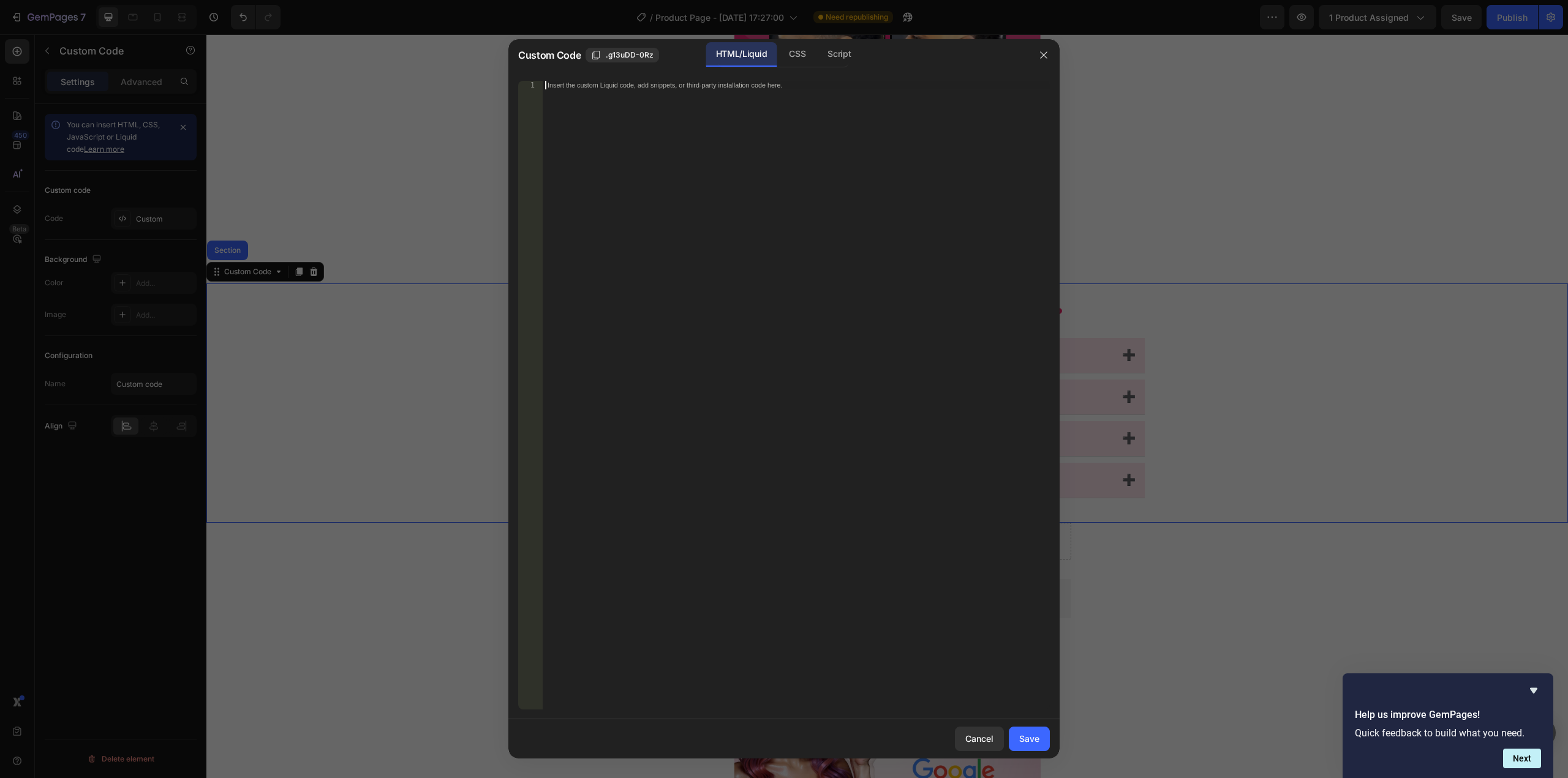
click at [826, 316] on div "Insert the custom Liquid code, add snippets, or third-party installation code h…" at bounding box center [796, 404] width 507 height 646
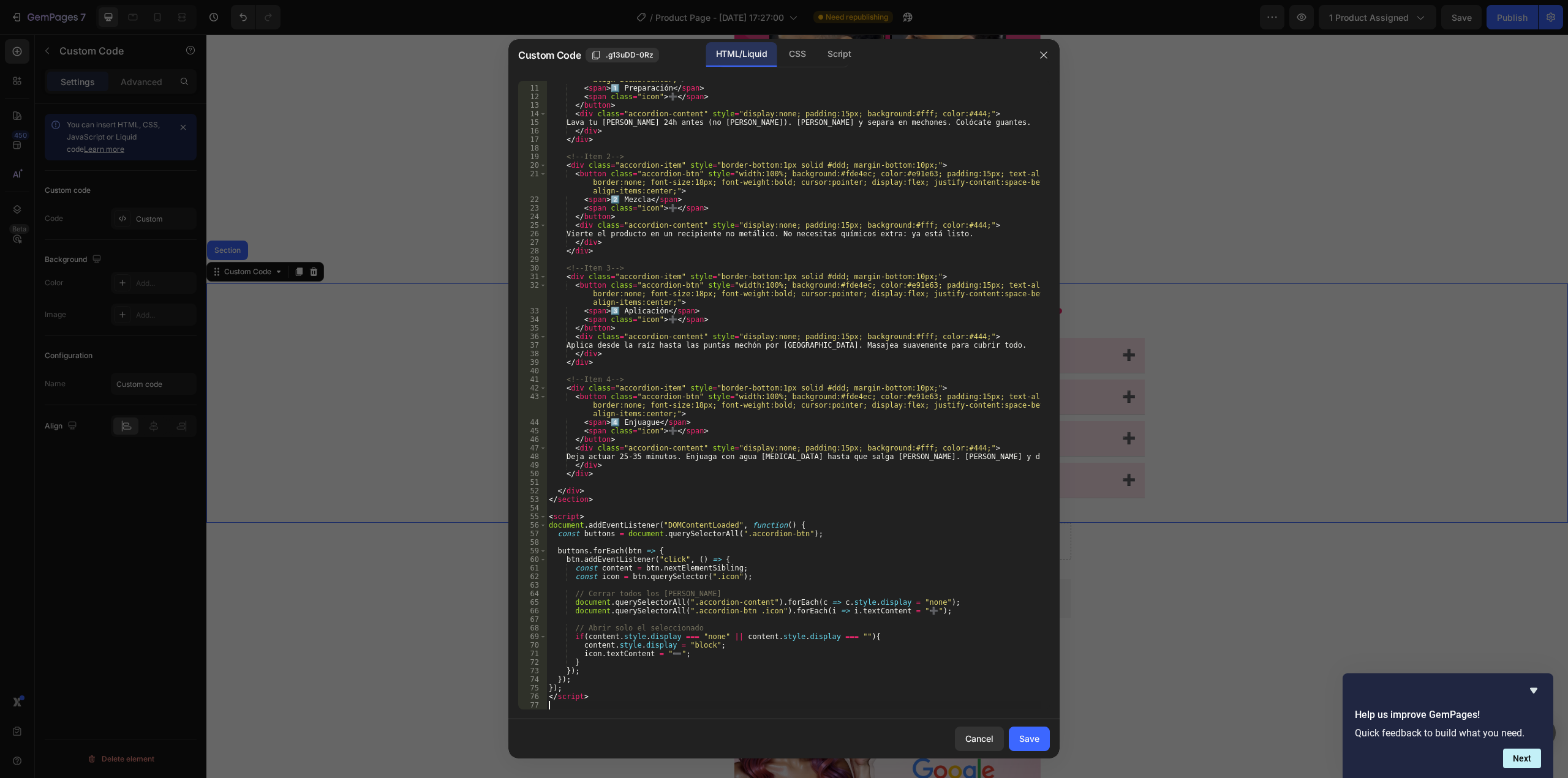
scroll to position [100, 0]
click at [1022, 746] on button "Save" at bounding box center [1029, 739] width 41 height 25
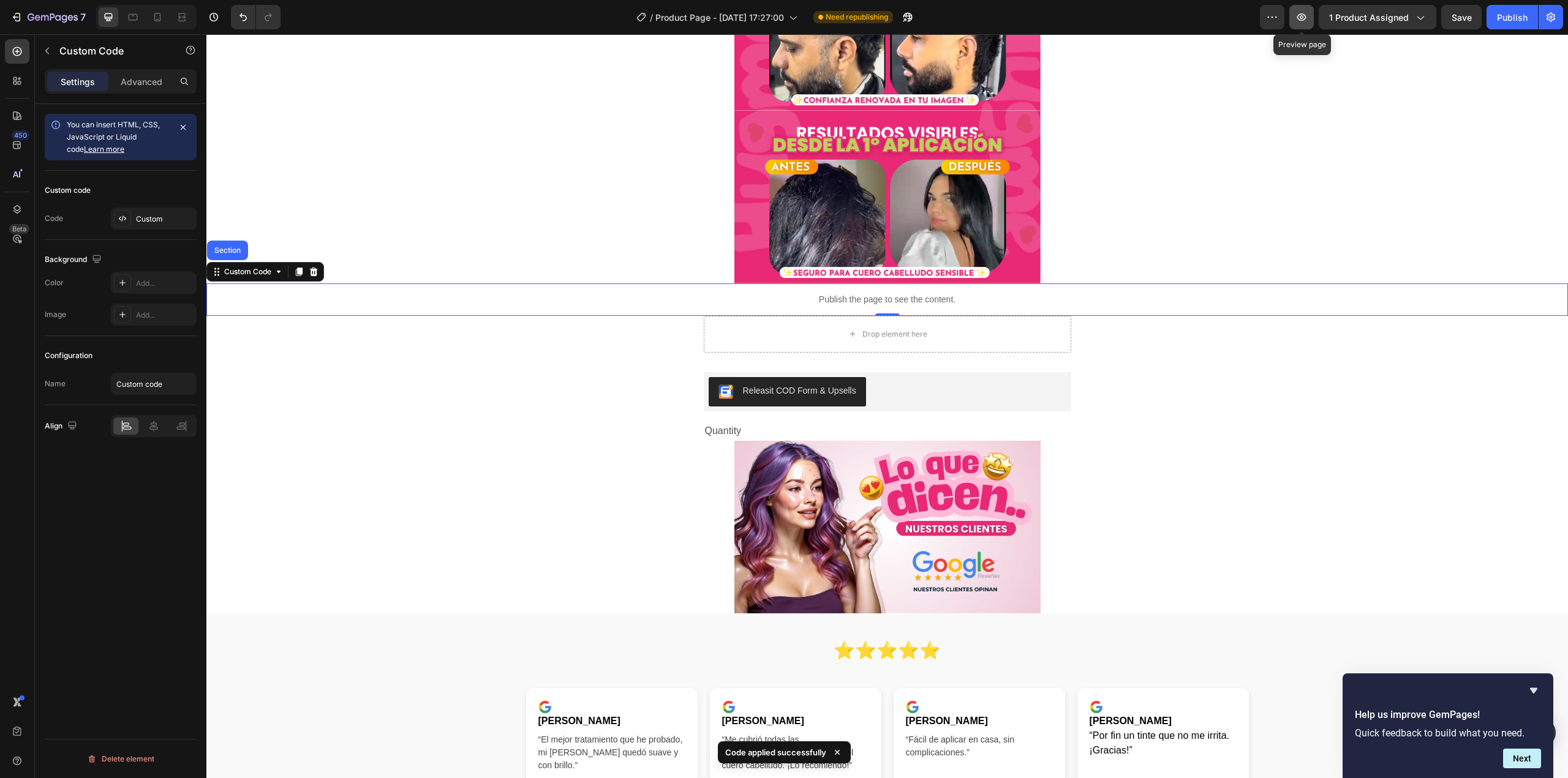
click at [1308, 13] on icon "button" at bounding box center [1302, 17] width 12 height 12
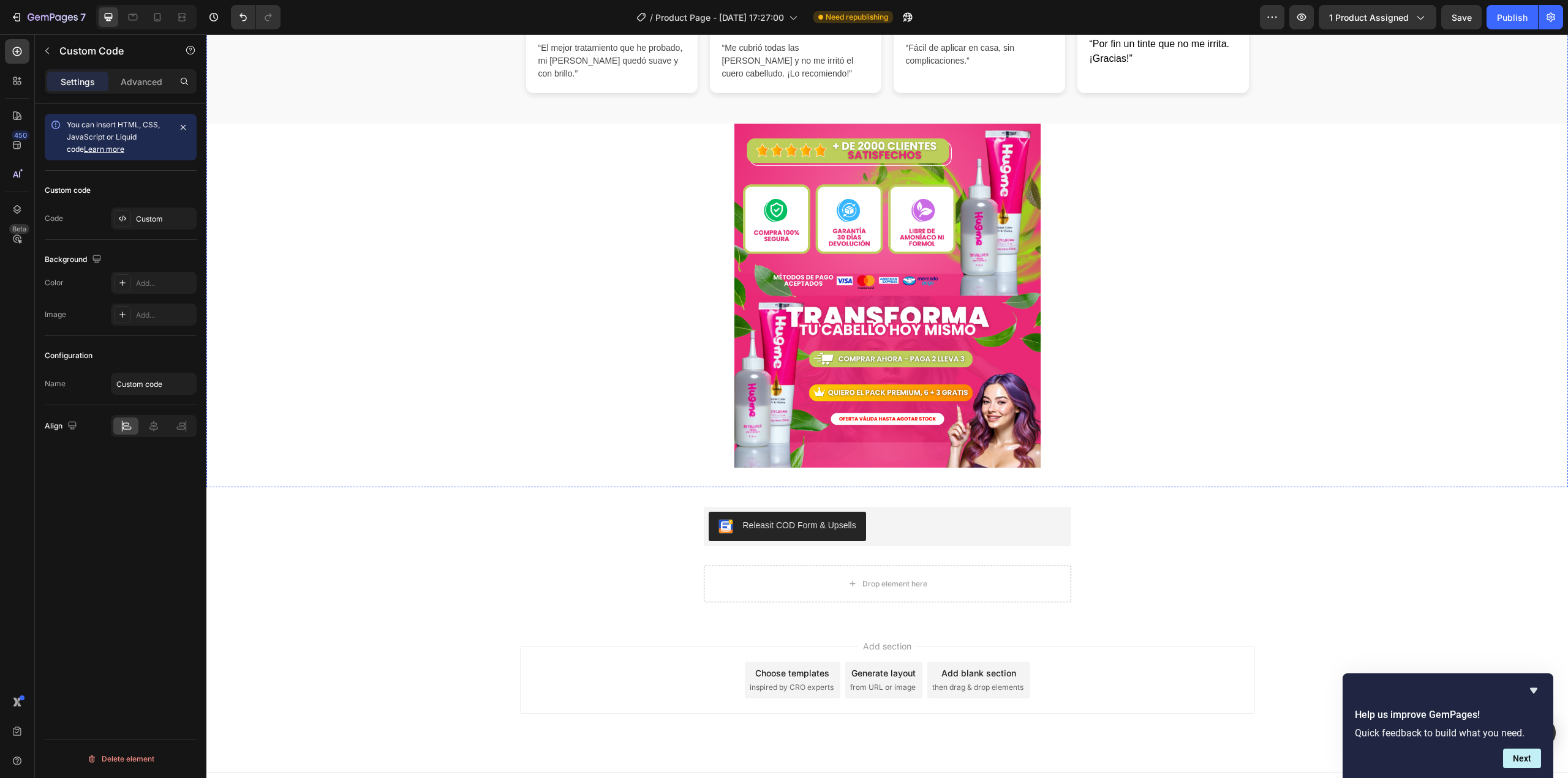
scroll to position [1425, 0]
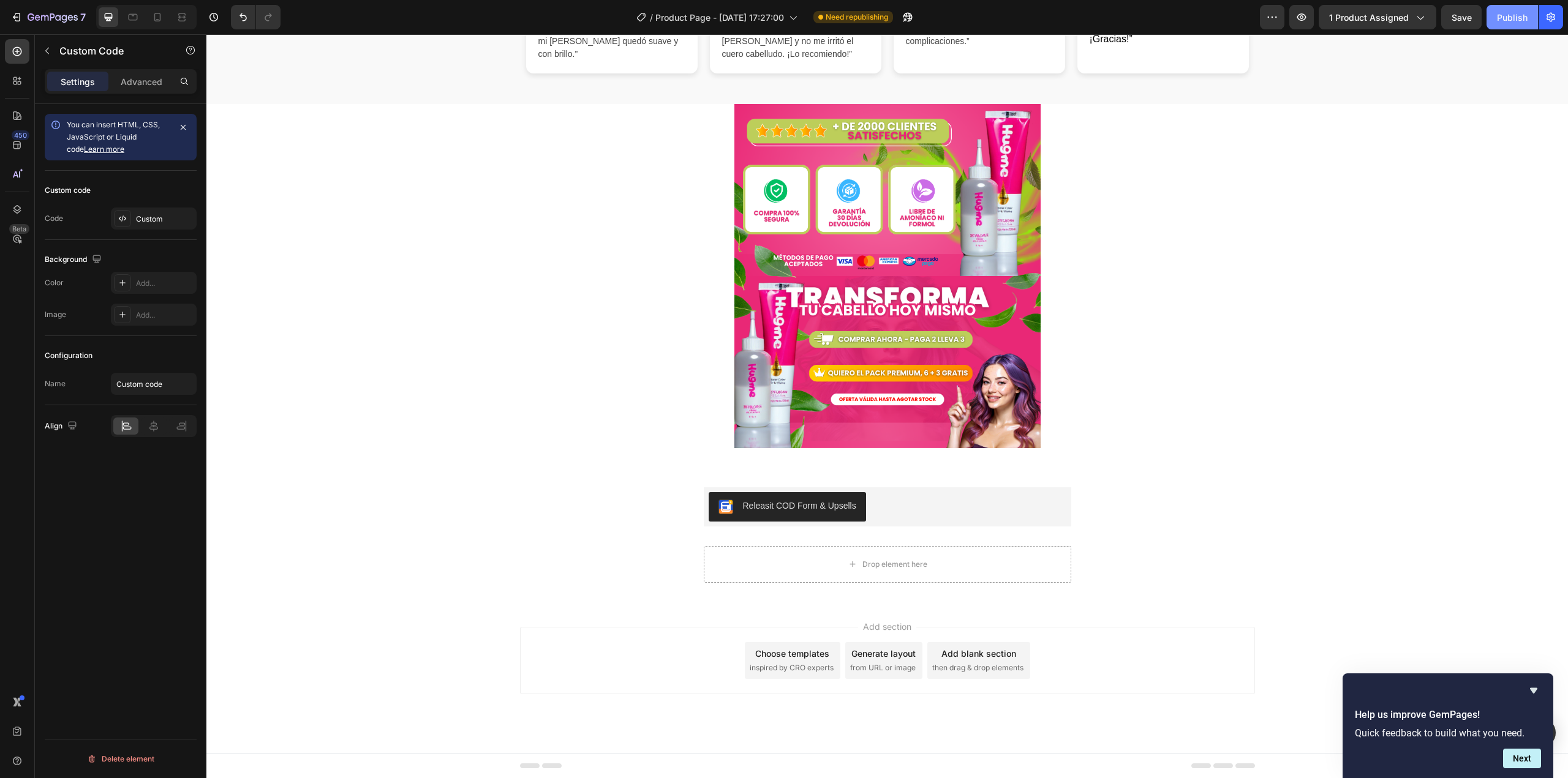
click at [1507, 16] on div "Publish" at bounding box center [1512, 17] width 31 height 13
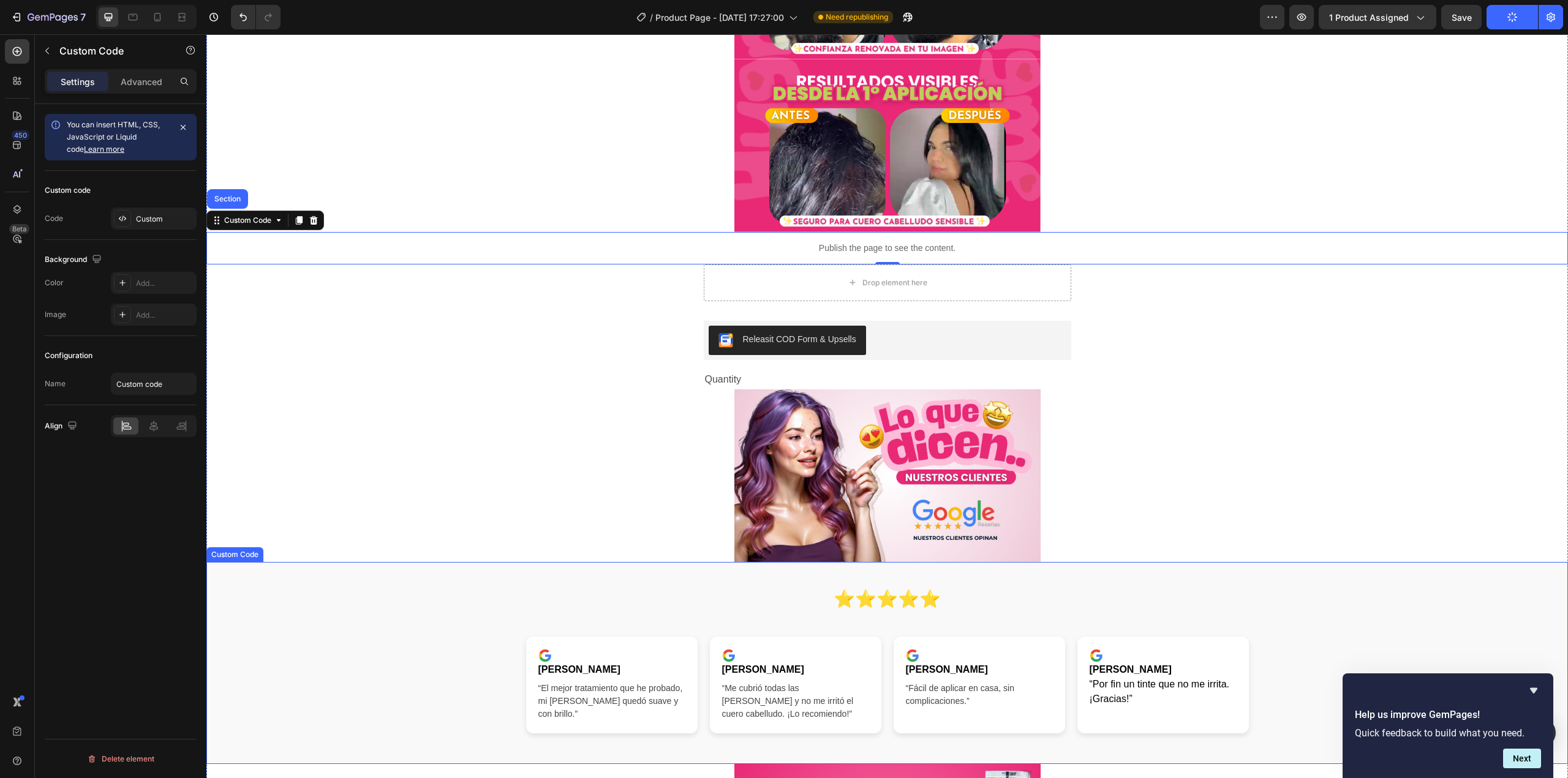
scroll to position [751, 0]
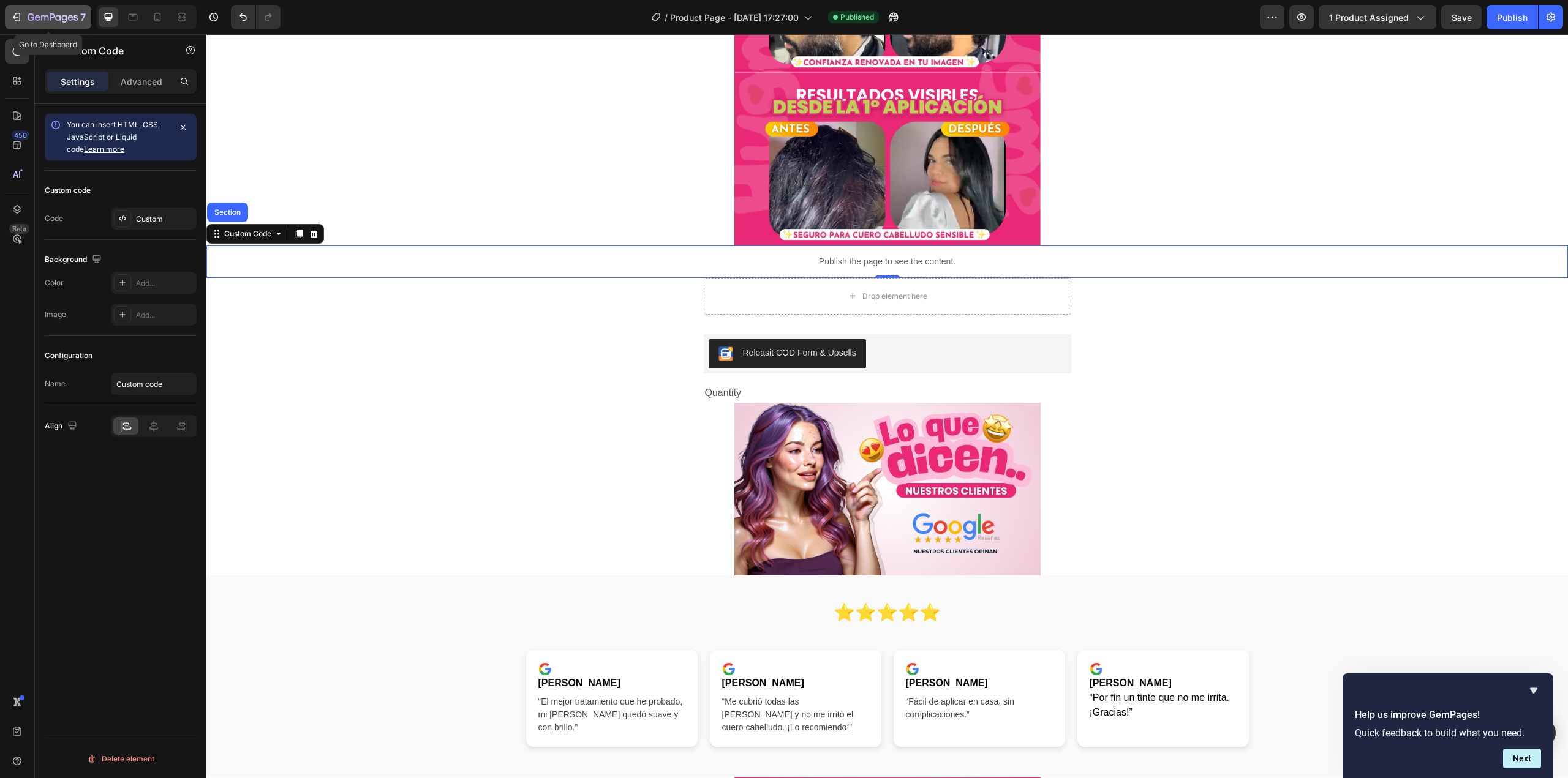
click at [71, 23] on div "7" at bounding box center [56, 17] width 58 height 15
